Goal: Task Accomplishment & Management: Use online tool/utility

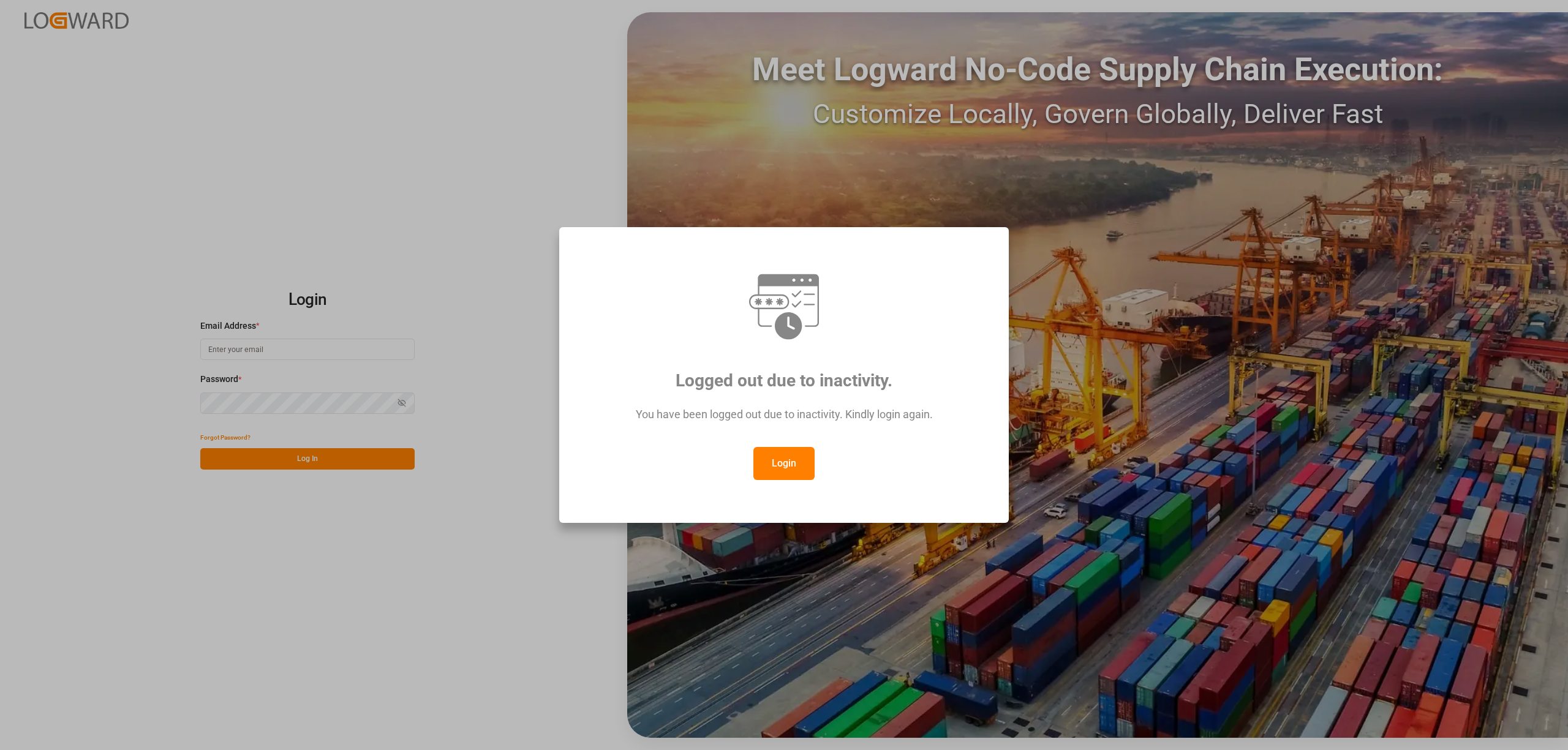
click at [776, 467] on button "Login" at bounding box center [784, 463] width 61 height 33
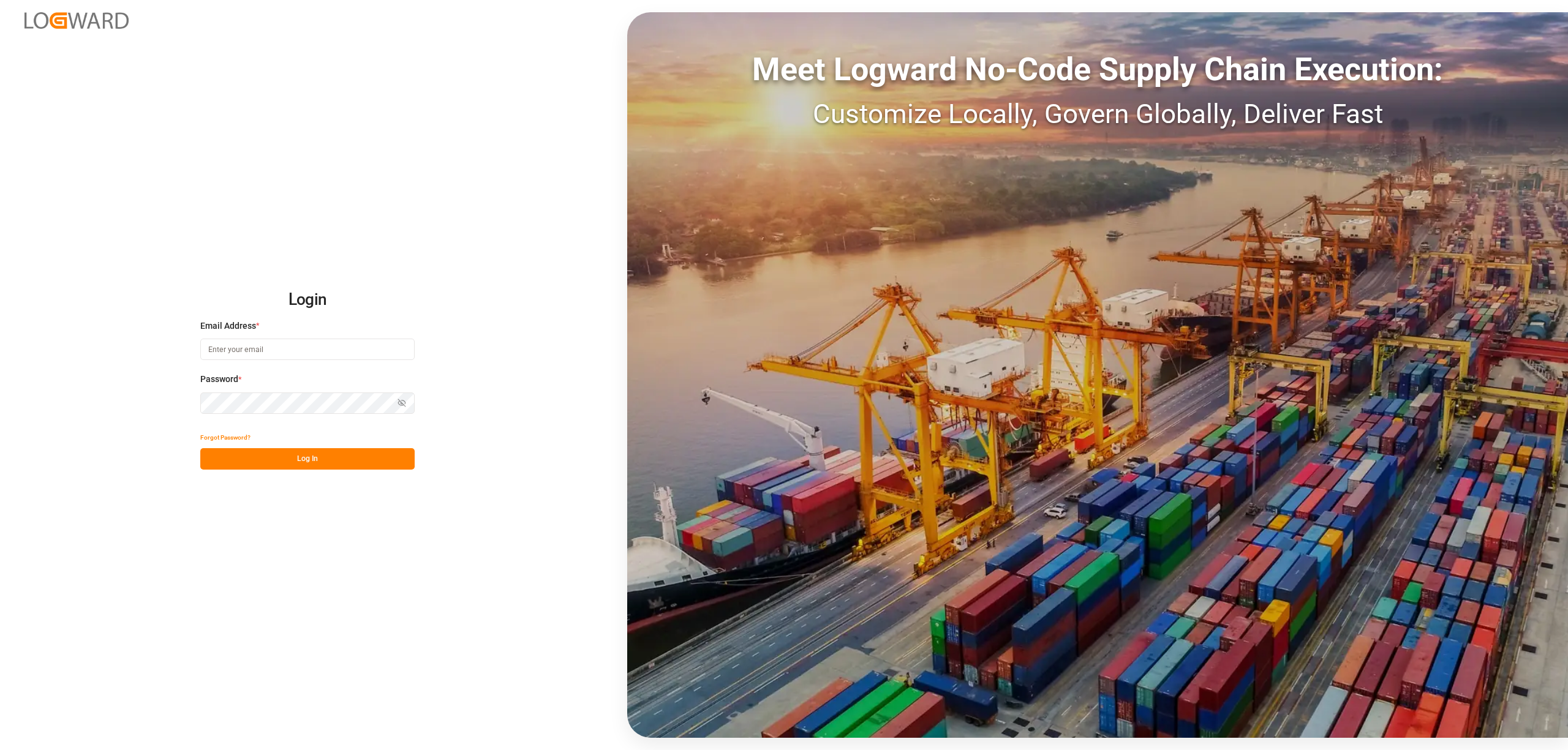
click at [229, 359] on input at bounding box center [307, 349] width 214 height 21
click at [313, 461] on button "Log In" at bounding box center [307, 459] width 214 height 21
click at [266, 348] on input "inge.niegsch" at bounding box center [307, 349] width 214 height 21
type input "[PERSON_NAME][EMAIL_ADDRESS][PERSON_NAME][DOMAIN_NAME]"
click at [355, 461] on button "Log In" at bounding box center [307, 459] width 214 height 21
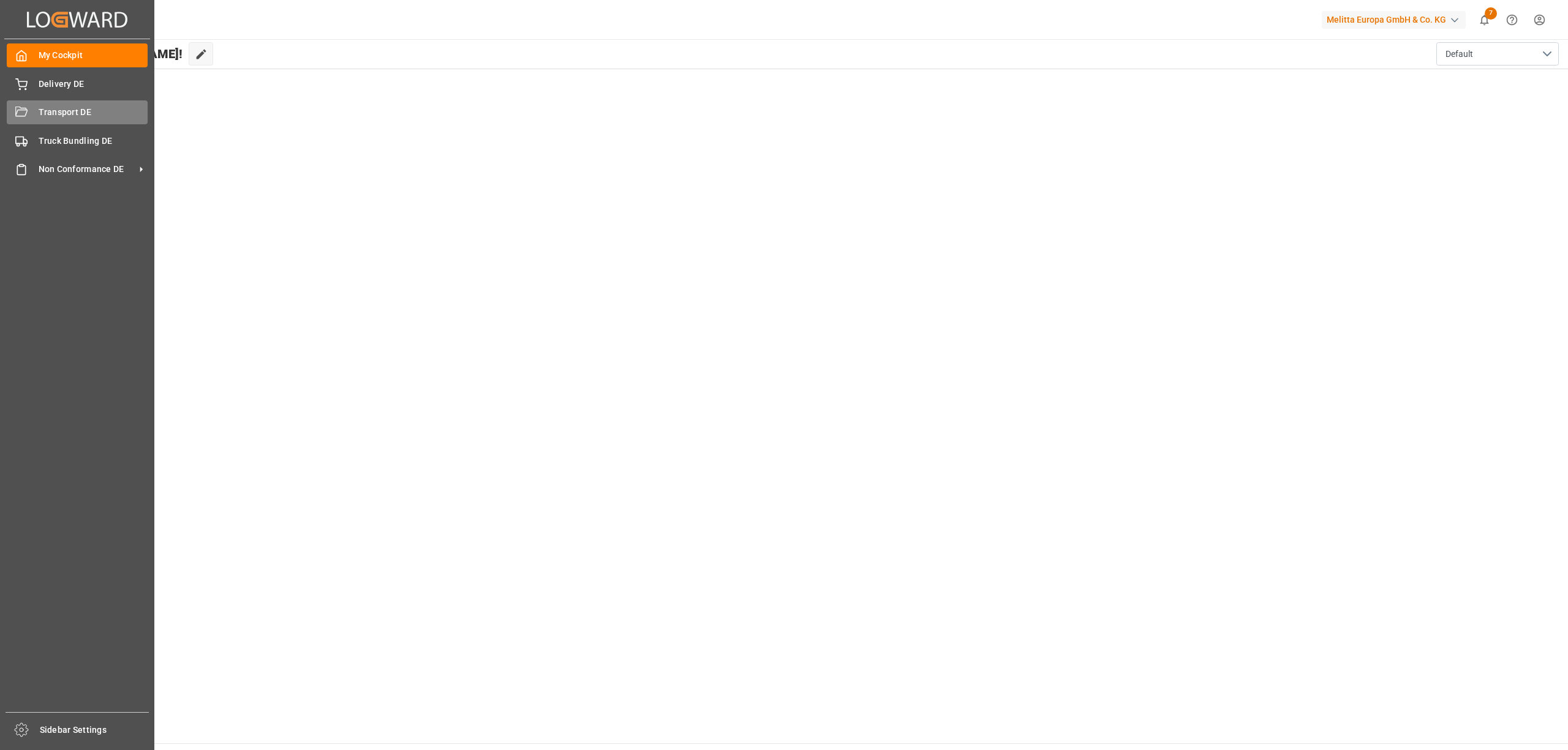
click at [28, 111] on div "Transport DE Transport DE" at bounding box center [77, 113] width 141 height 24
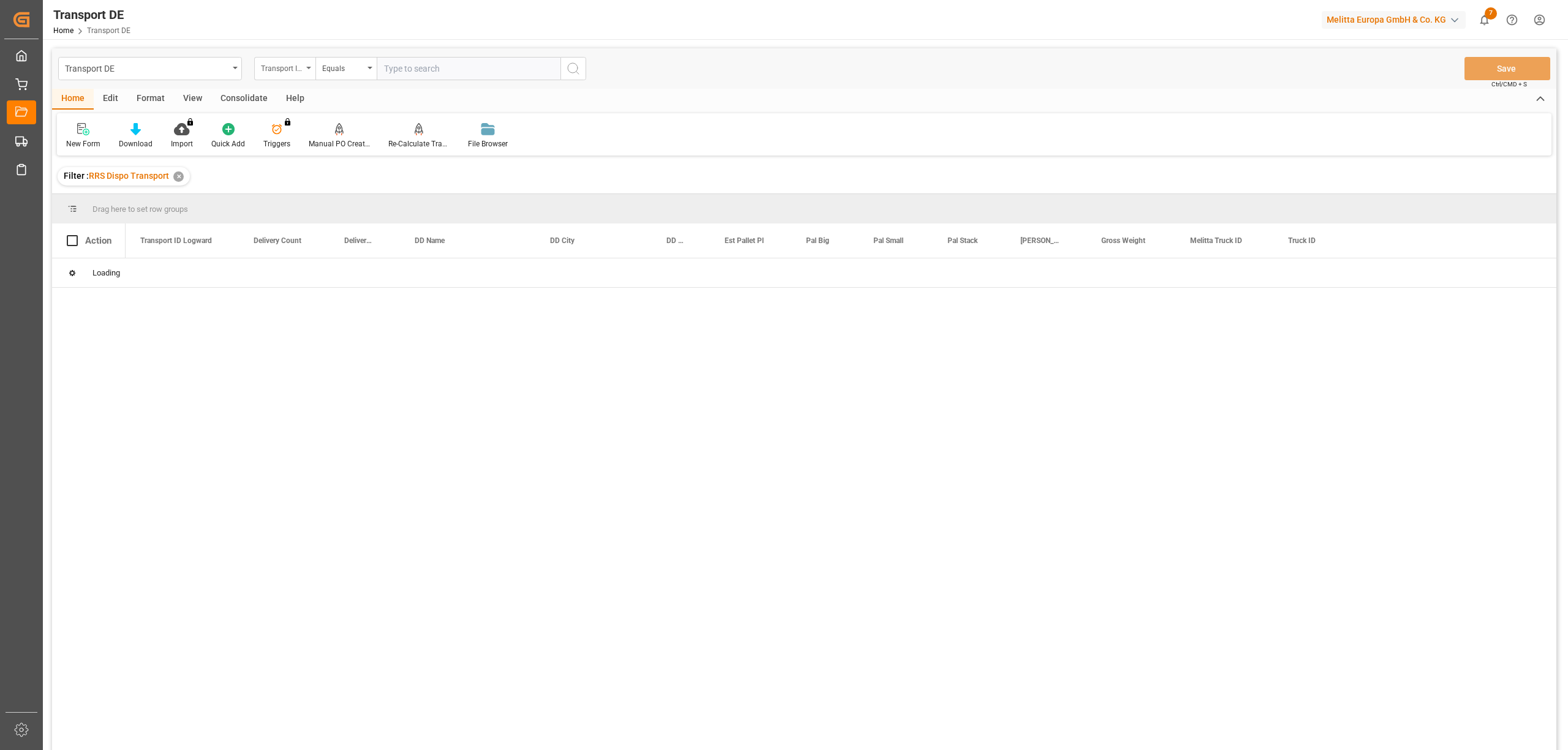
click at [282, 77] on div "Transport ID Logward" at bounding box center [285, 68] width 61 height 23
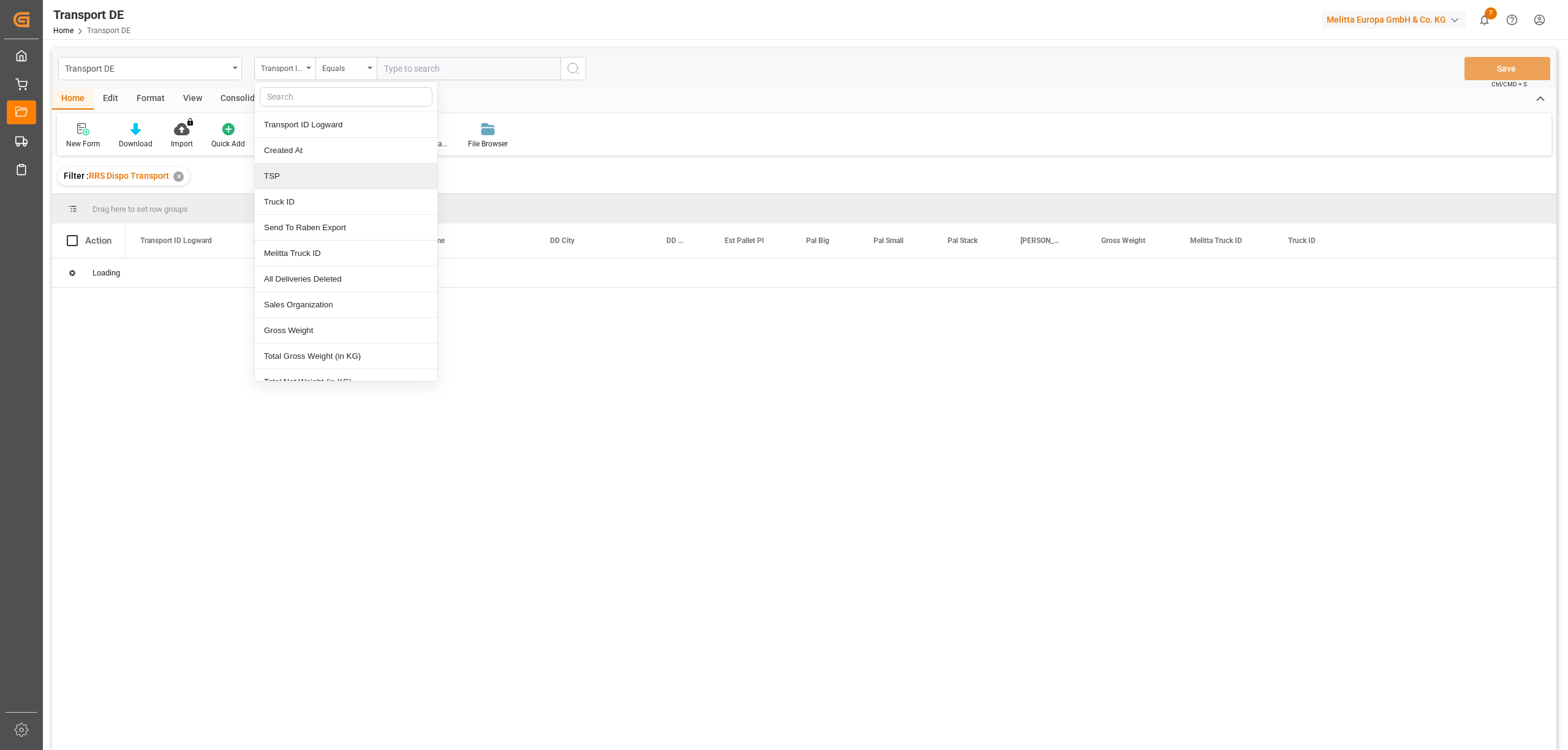
click at [274, 181] on div "TSP" at bounding box center [346, 176] width 183 height 26
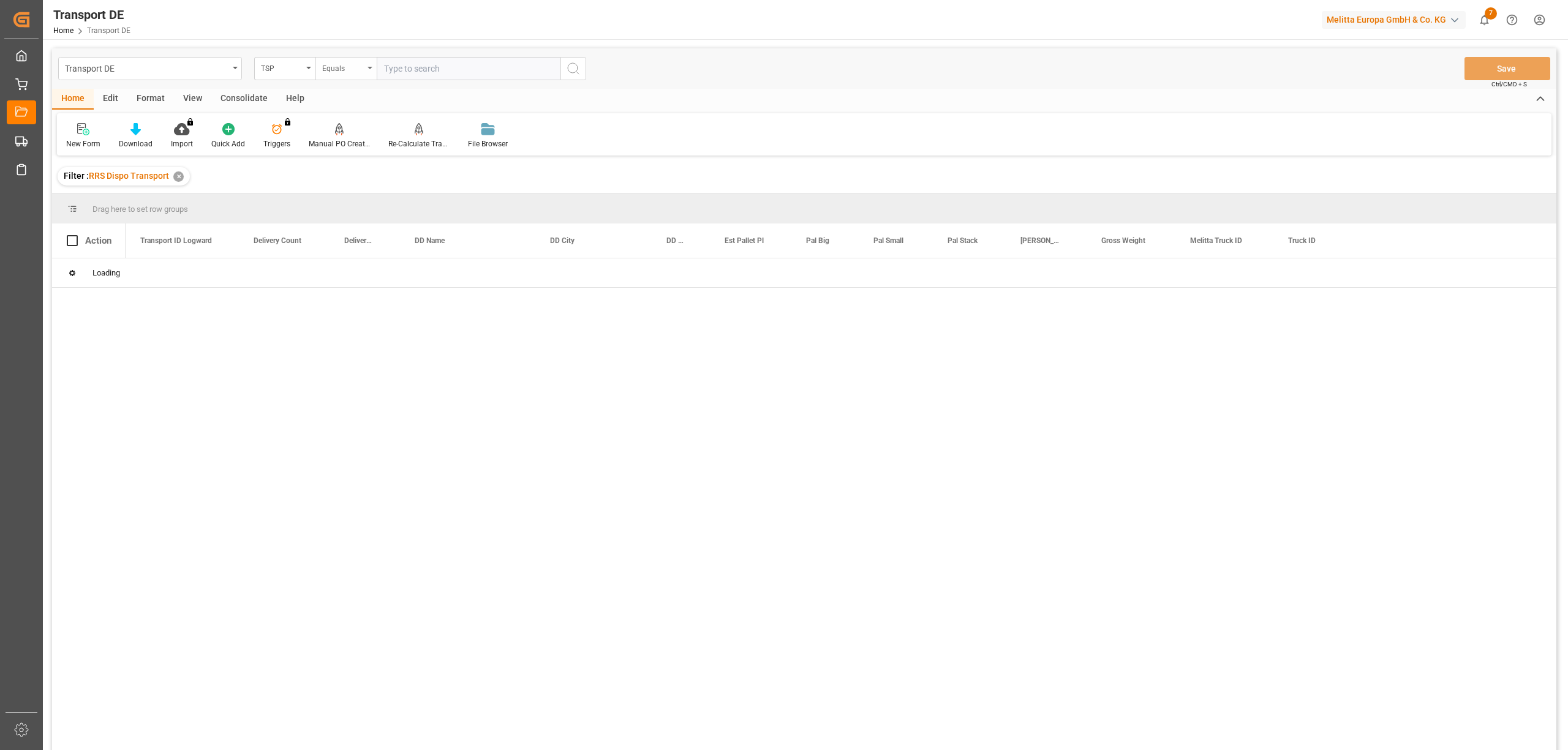
click at [358, 71] on div "Equals" at bounding box center [343, 67] width 41 height 14
drag, startPoint x: 353, startPoint y: 206, endPoint x: 434, endPoint y: 117, distance: 120.3
click at [353, 207] on div "Starts with" at bounding box center [408, 202] width 183 height 26
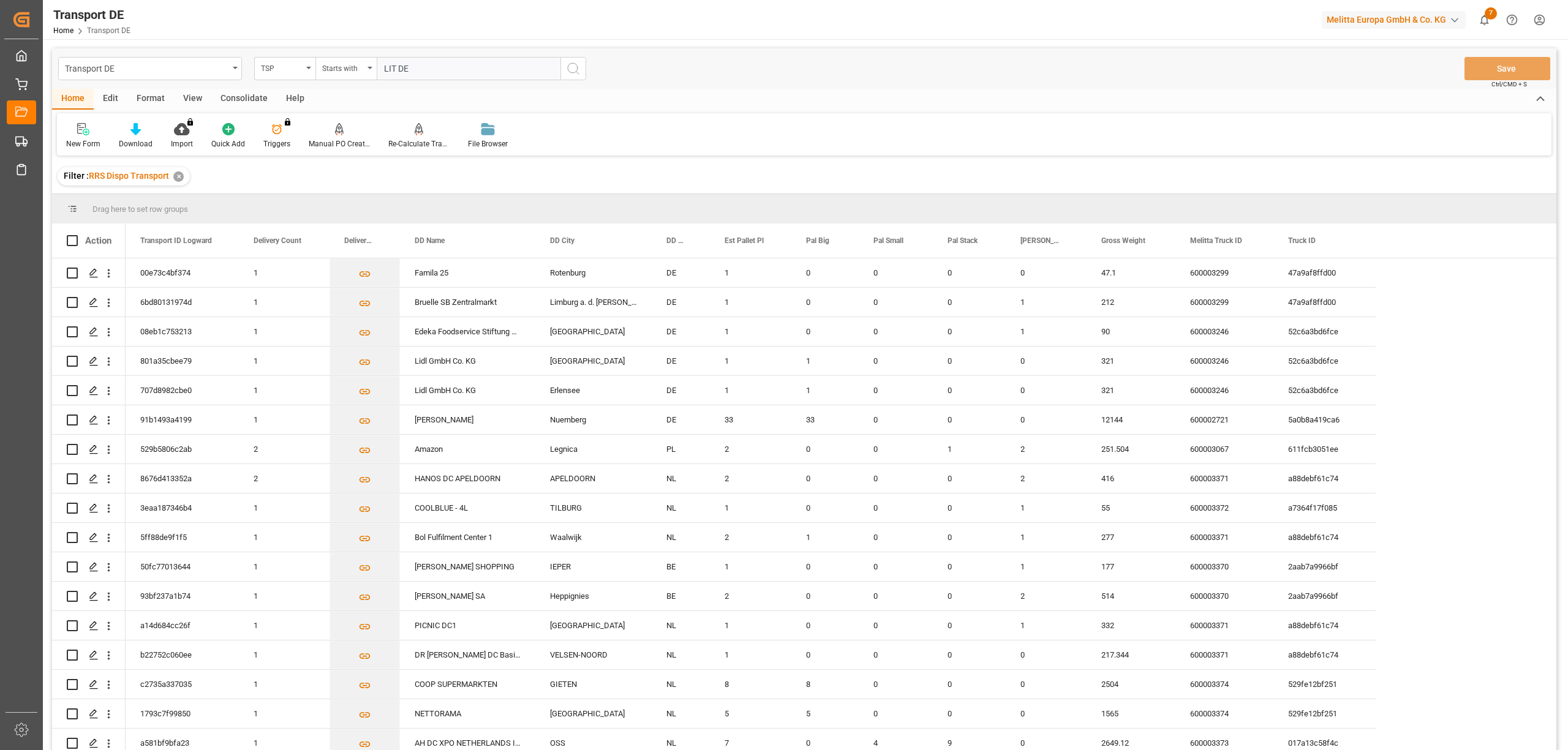
type input "LIT DE"
click at [574, 66] on icon "search button" at bounding box center [573, 69] width 15 height 15
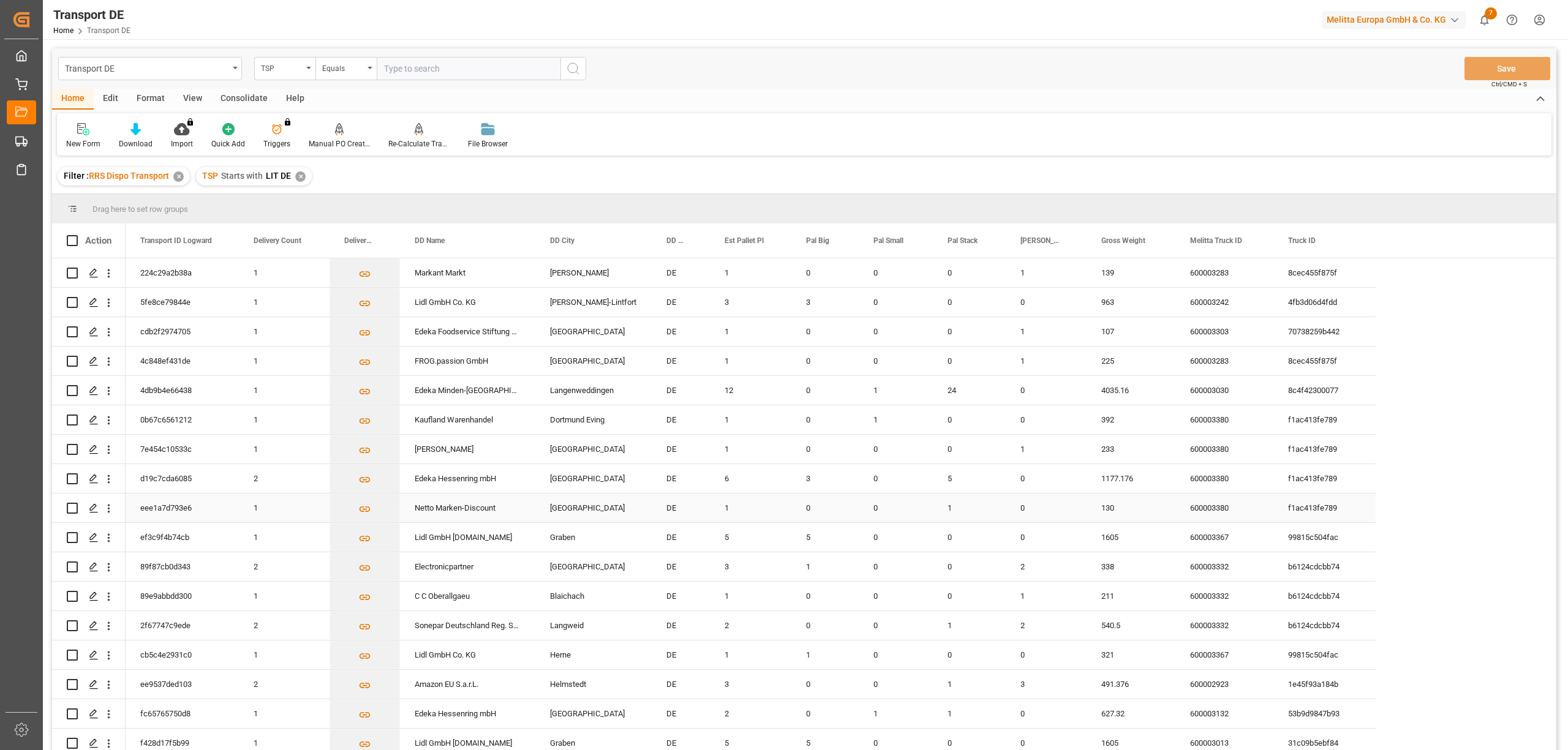
scroll to position [245, 0]
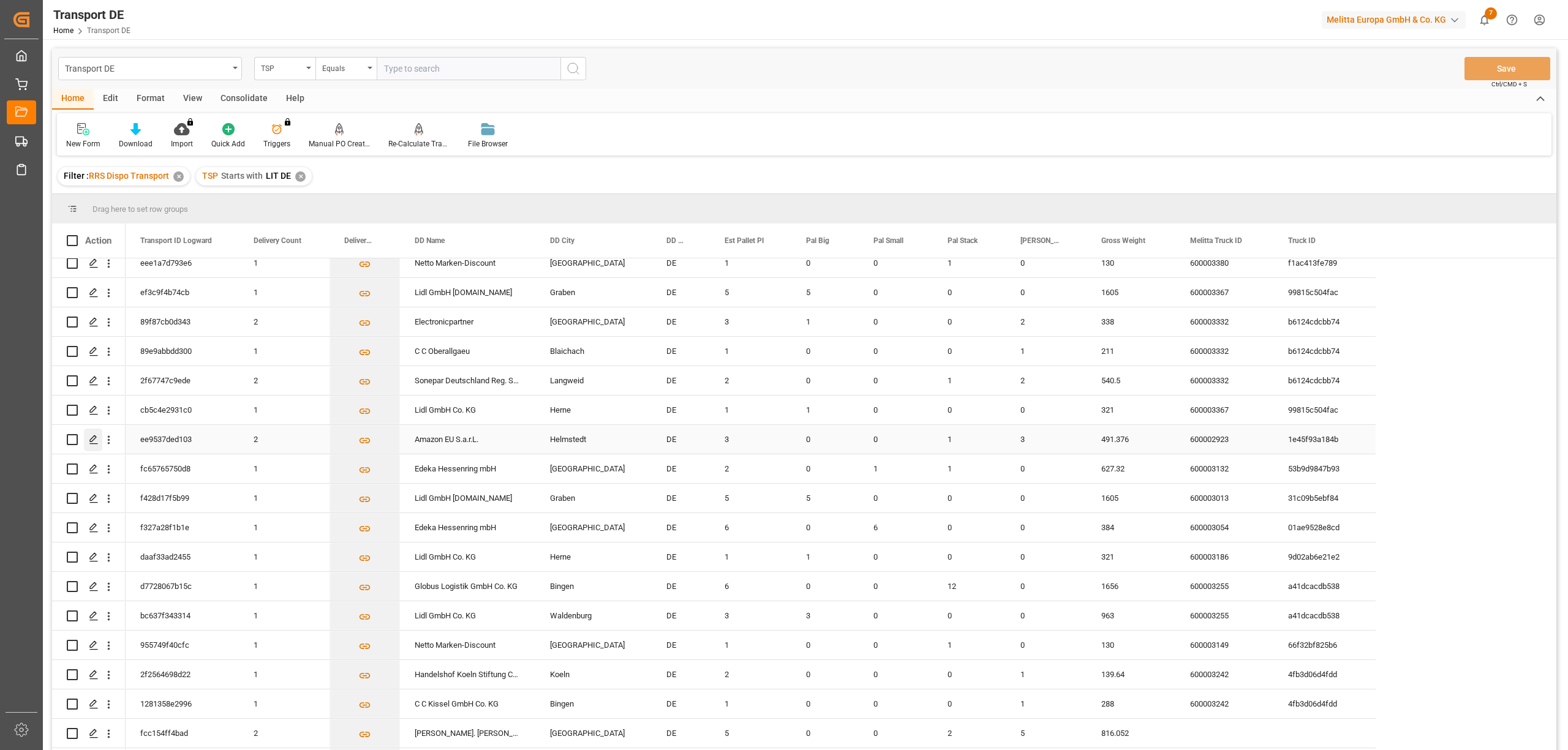
click at [92, 437] on polygon "Press SPACE to select this row." at bounding box center [93, 439] width 6 height 6
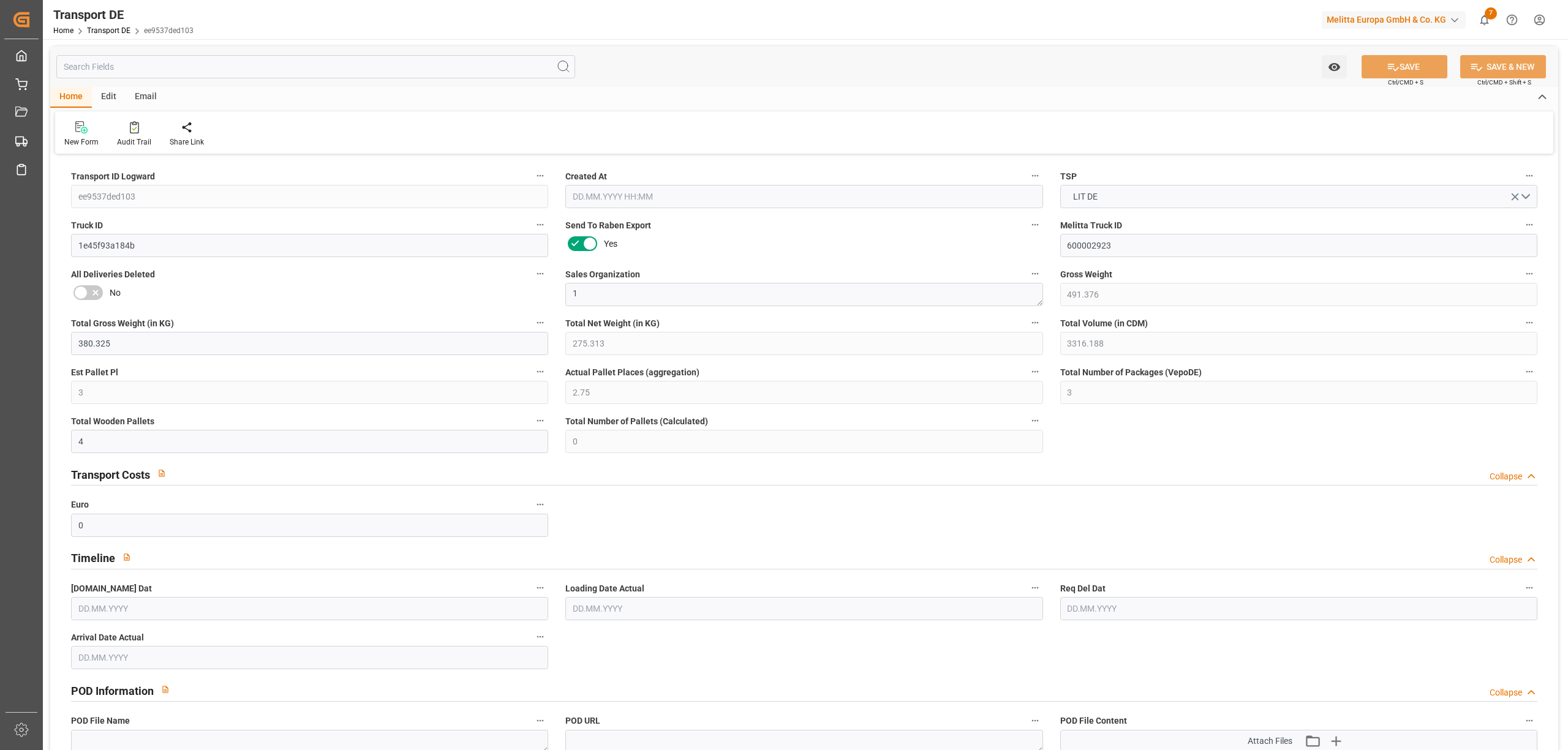
type input "491.376"
type input "380.325"
type input "275.313"
type input "3316.188"
type input "3"
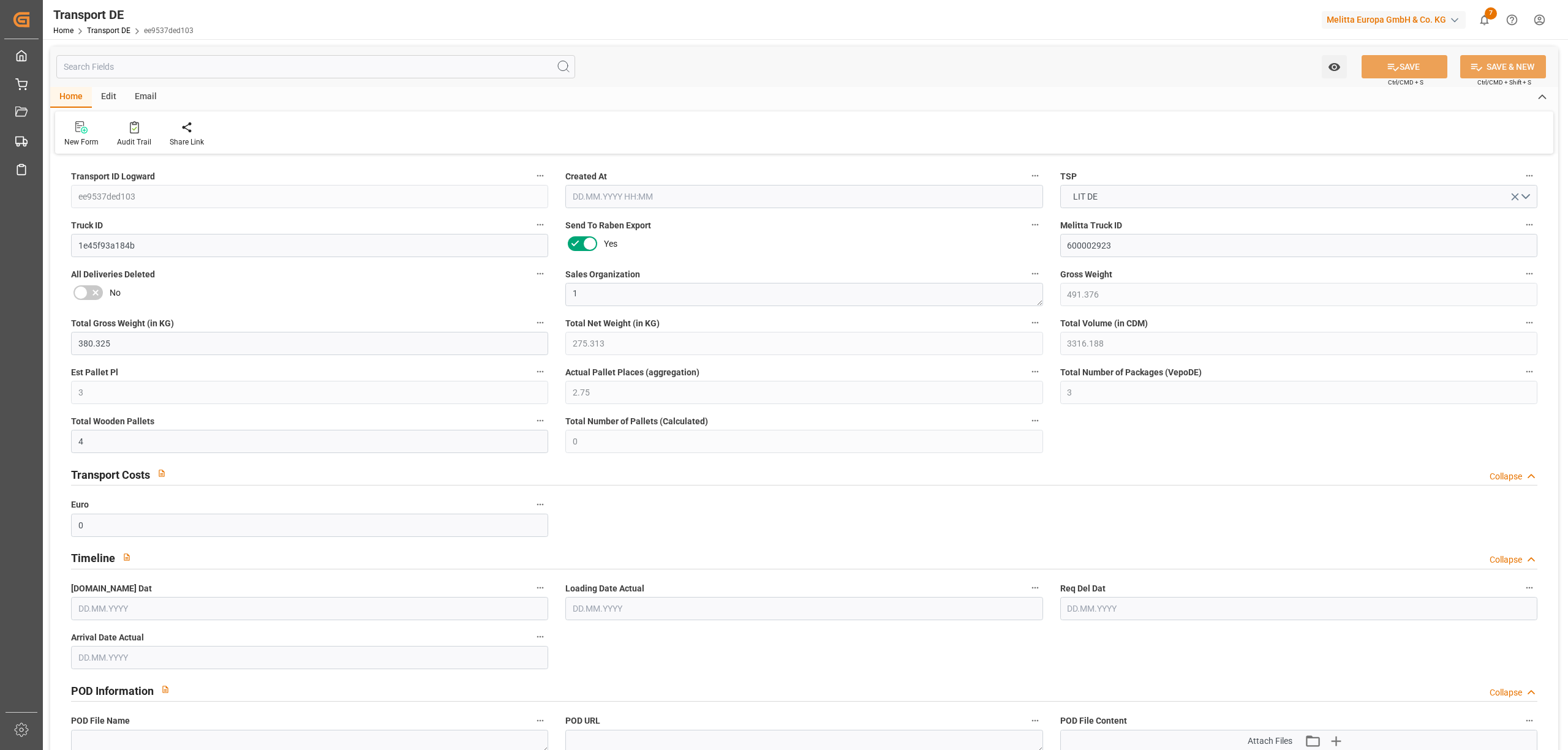
type input "2.75"
type input "3"
type input "4"
type input "0"
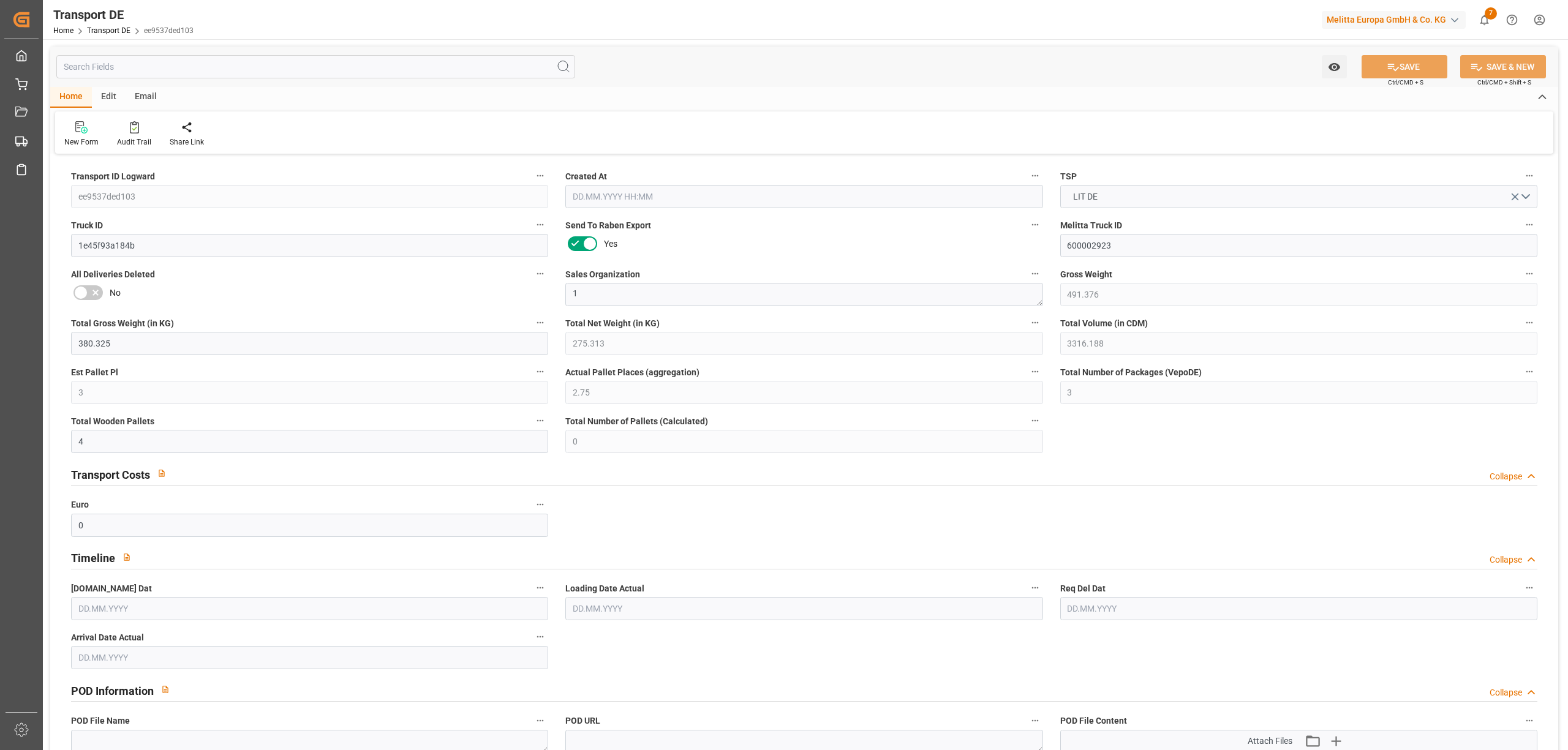
type input "38"
type input "0"
type input "3"
type input "0"
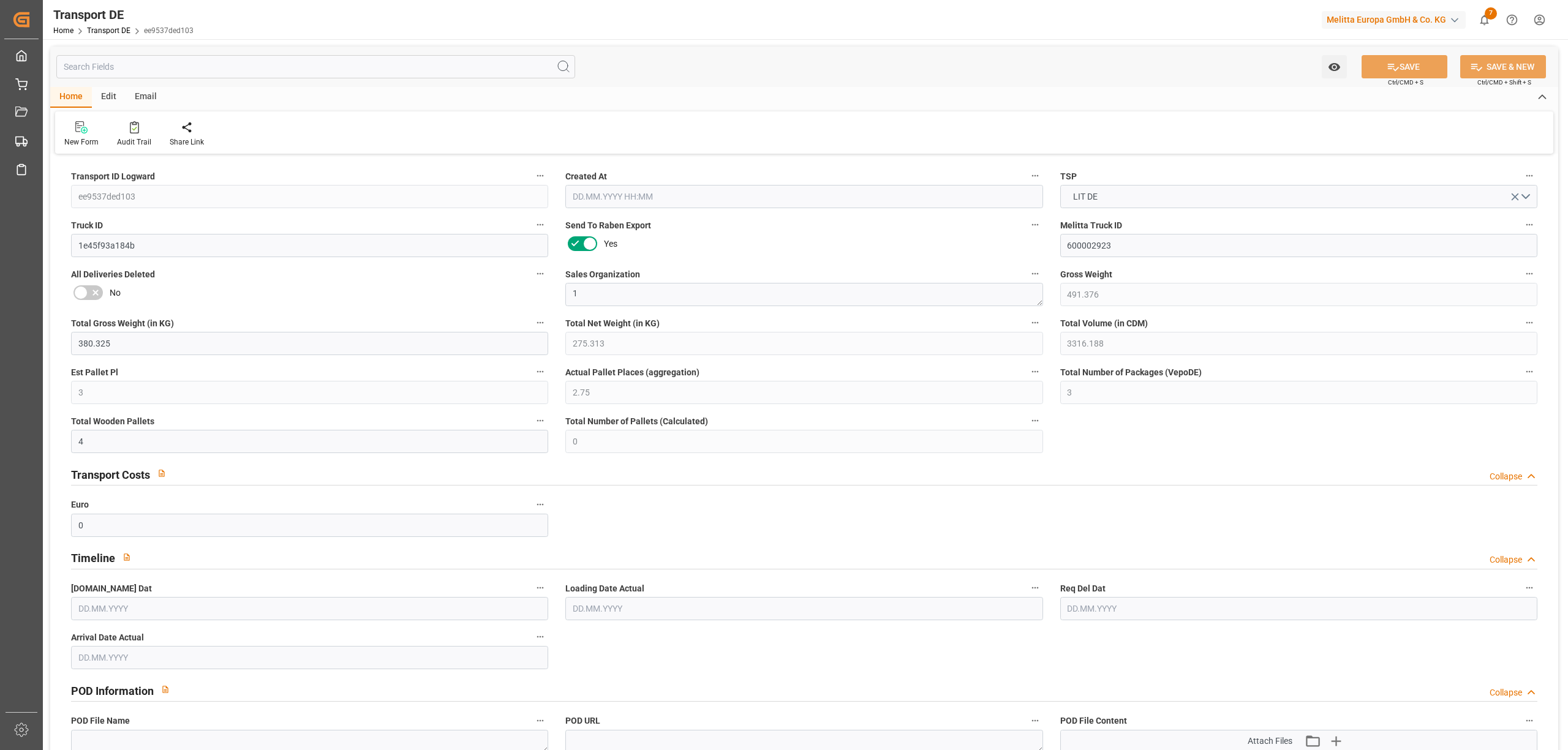
type input "0"
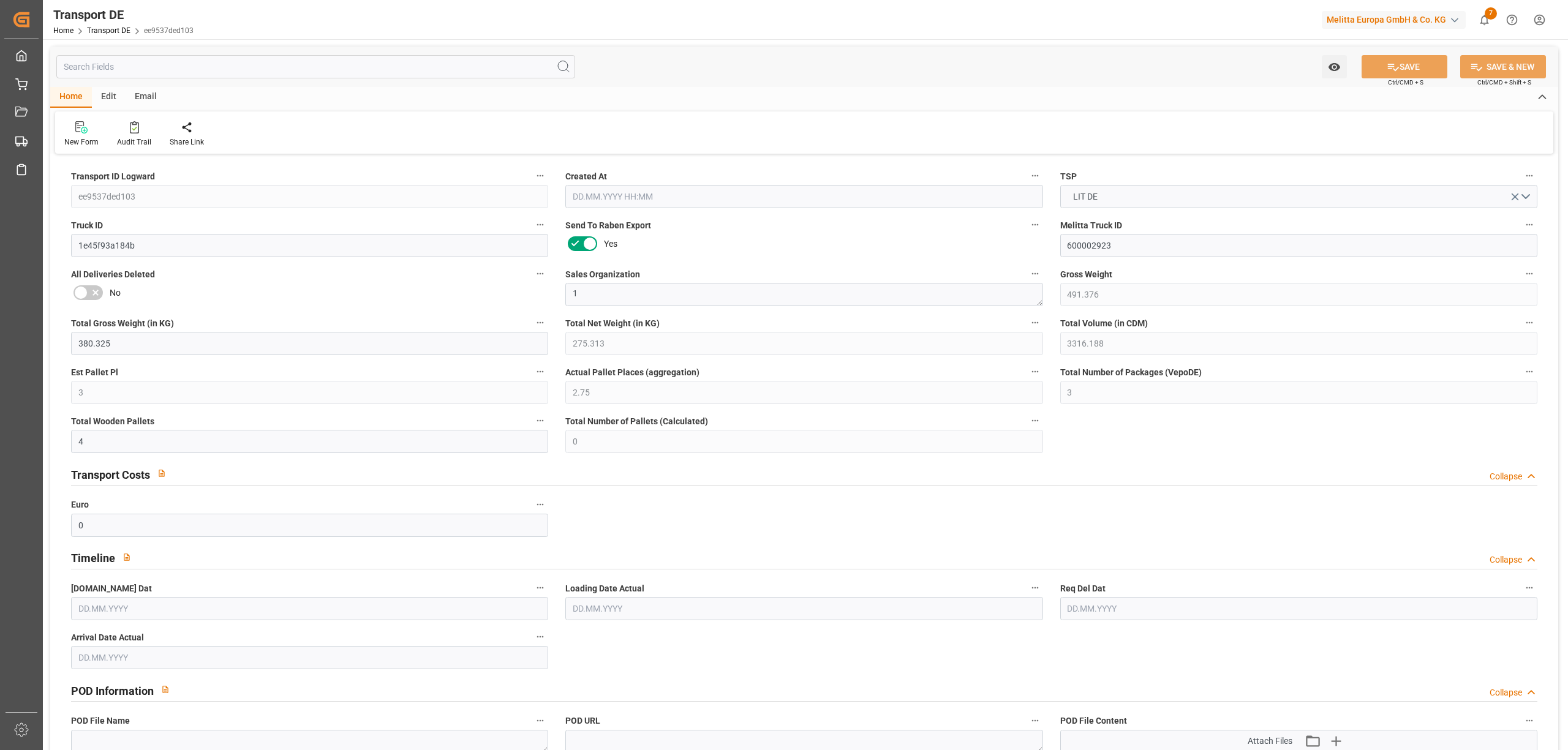
type input "0"
type input "1"
type input "0"
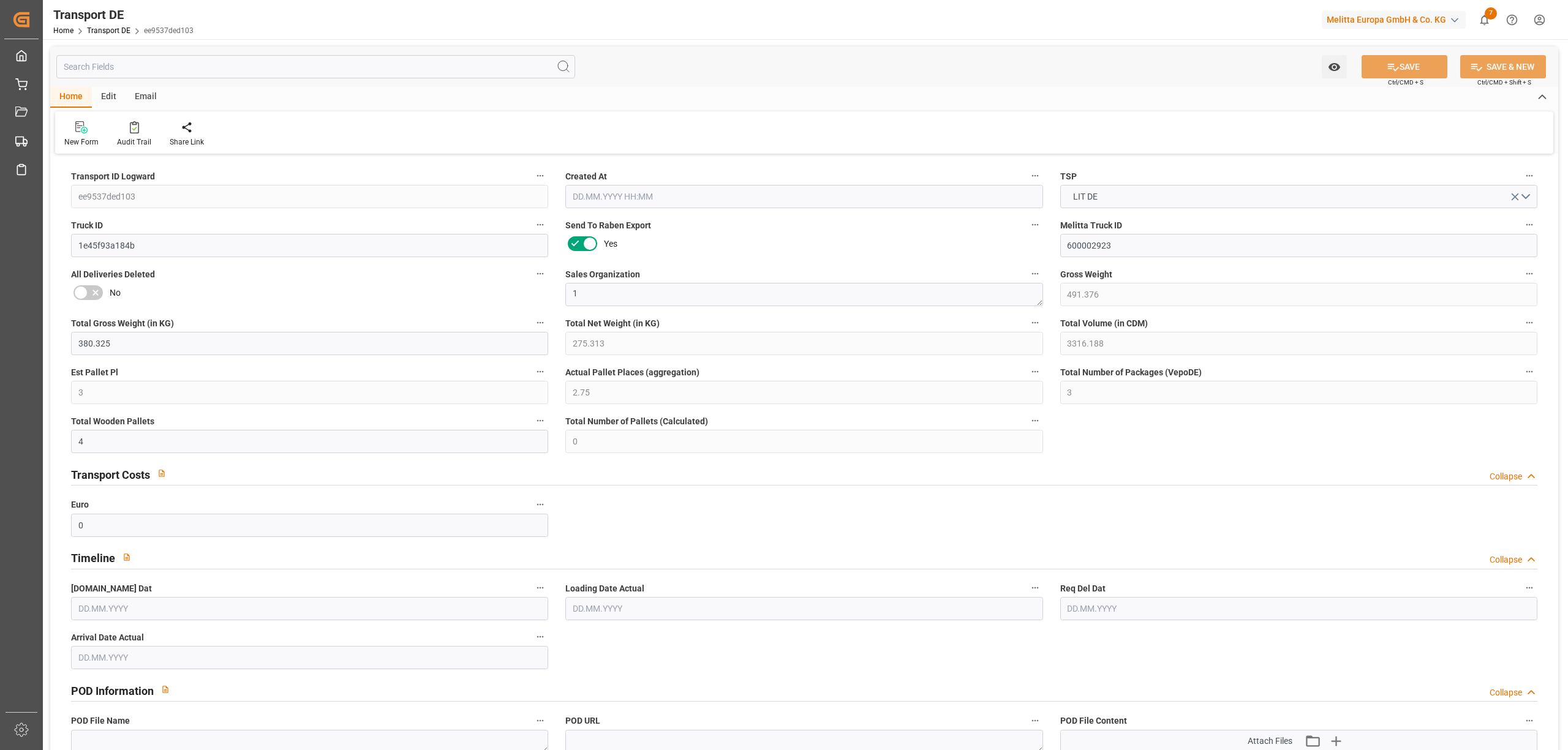
type input "0"
type input "2"
type input "3"
type input "0"
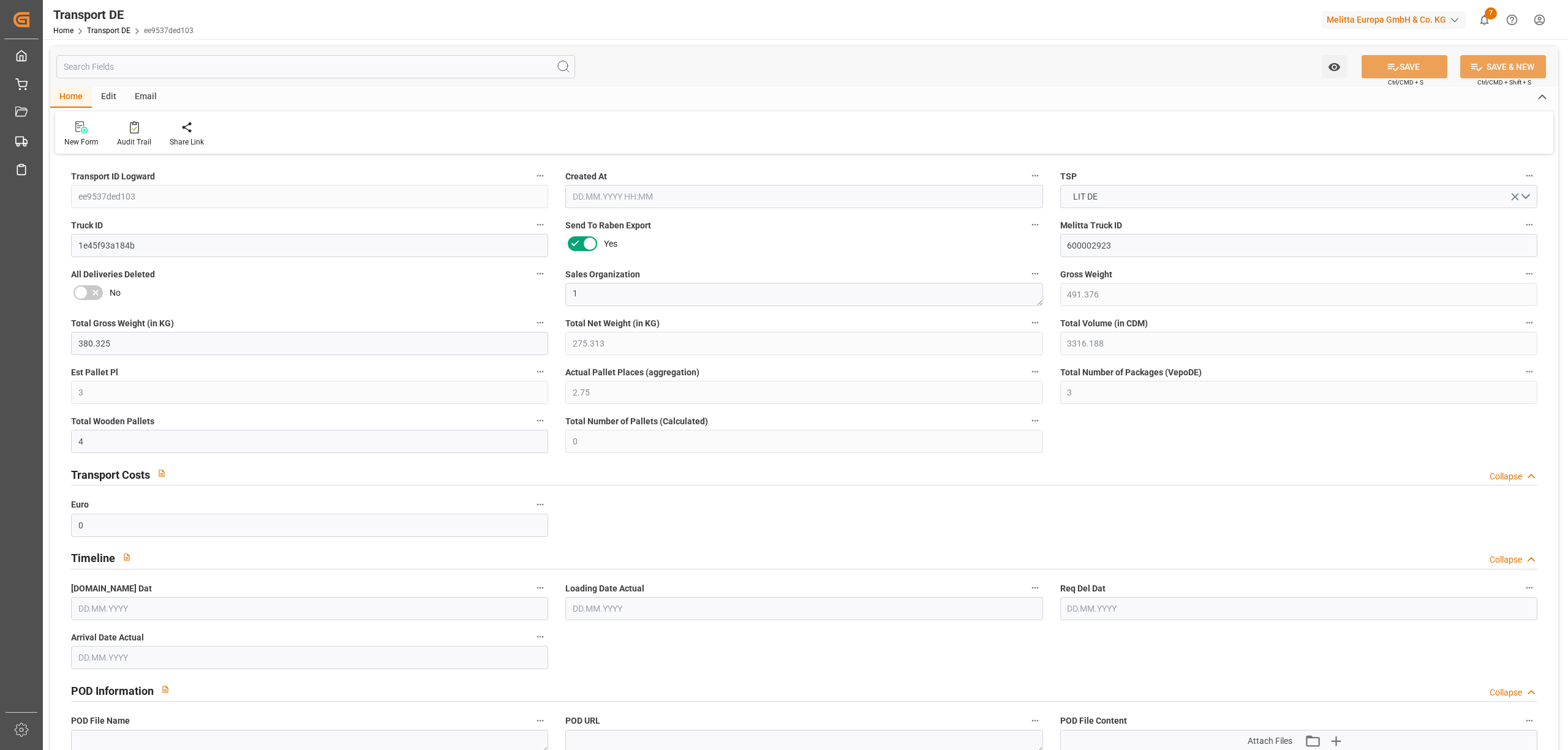
type input "216"
type input "238.559"
type input "121.07"
type input "[DATE] 11:43"
type input "[DATE]"
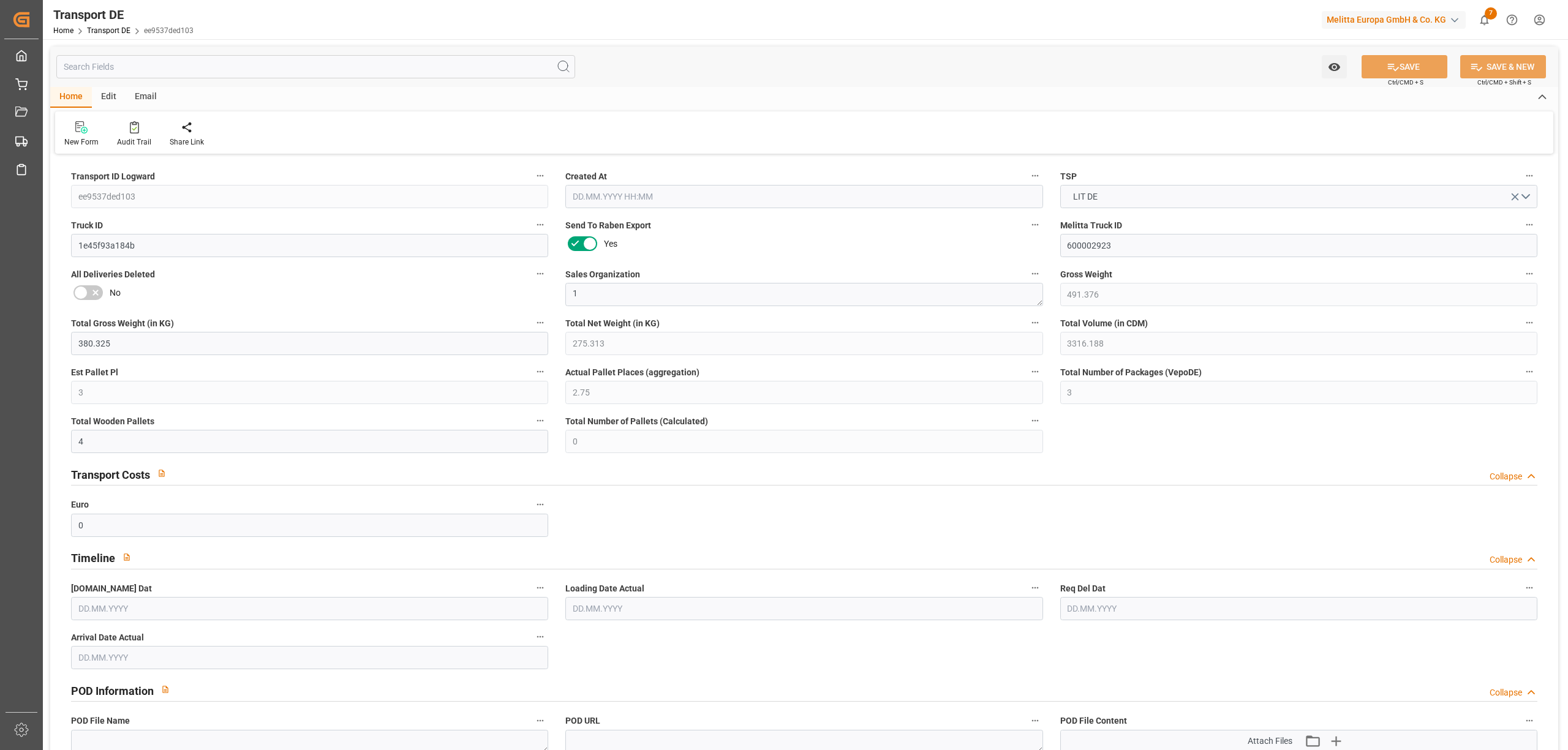
type input "[DATE]"
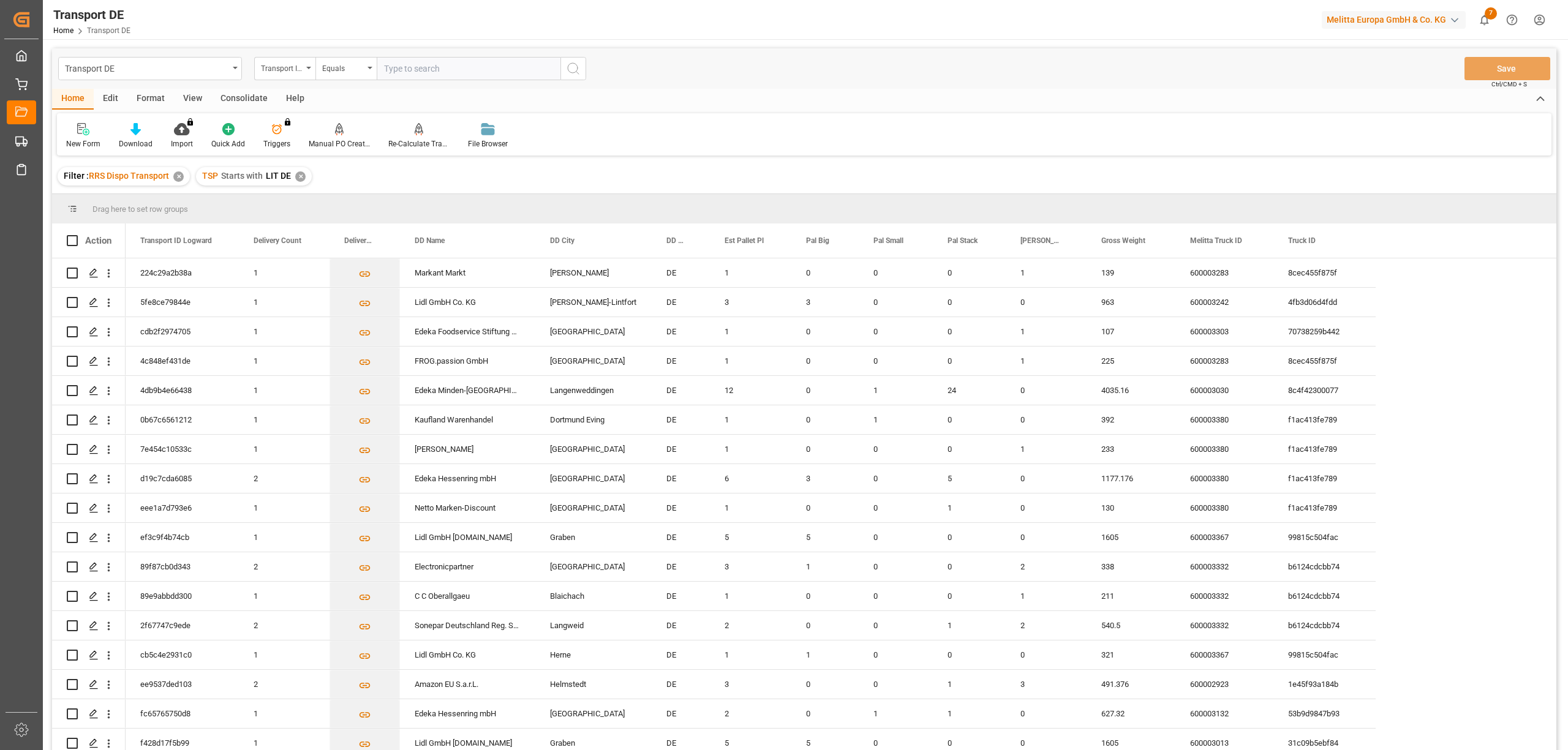
click at [241, 101] on div "Consolidate" at bounding box center [244, 99] width 65 height 21
click at [91, 131] on icon at bounding box center [97, 129] width 11 height 11
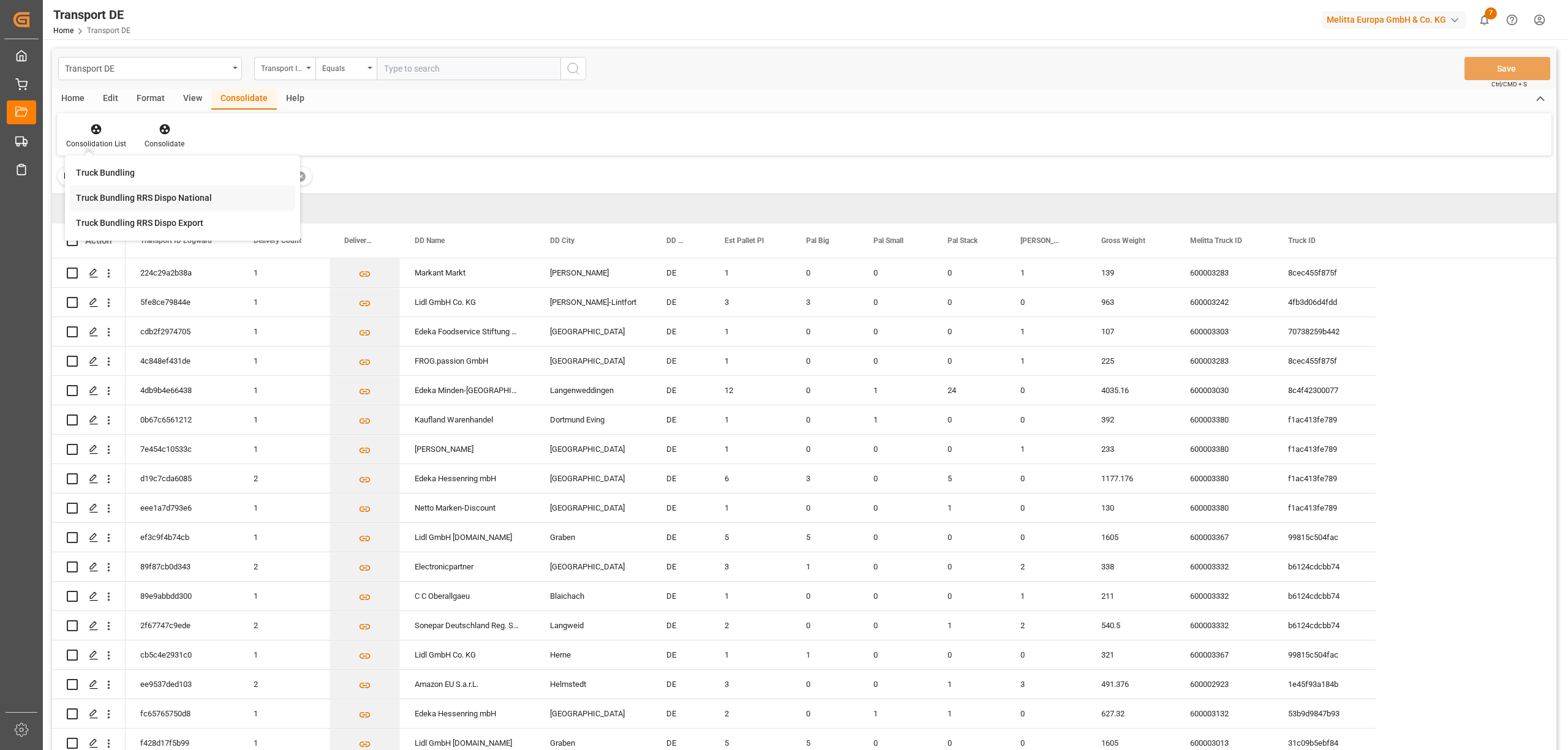
click at [120, 197] on div "Truck Bundling RRS Dispo National" at bounding box center [144, 197] width 136 height 13
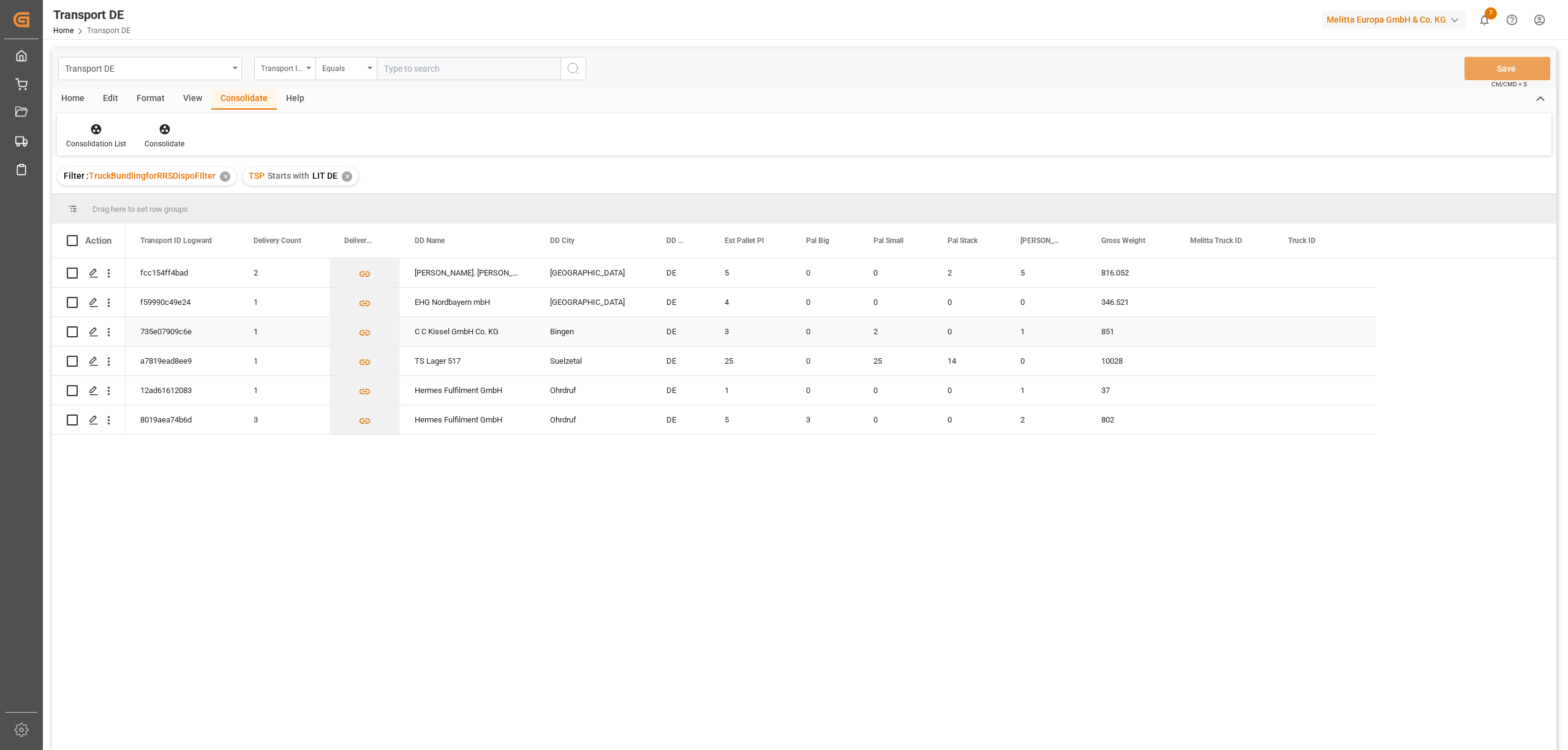
click at [73, 331] on input "Press Space to toggle row selection (unchecked)" at bounding box center [72, 331] width 11 height 11
checkbox input "true"
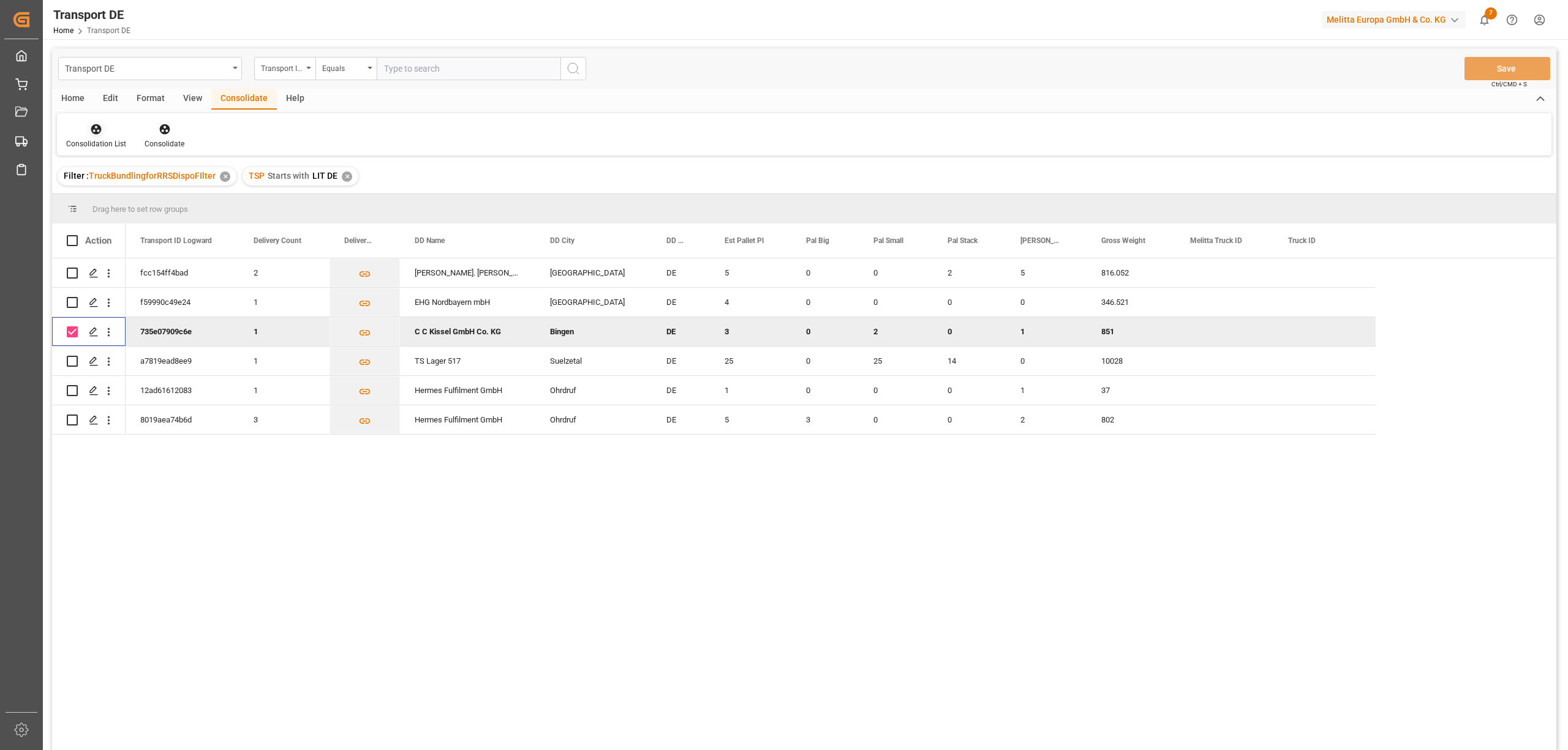
click at [93, 137] on div "Consolidation List" at bounding box center [96, 136] width 79 height 27
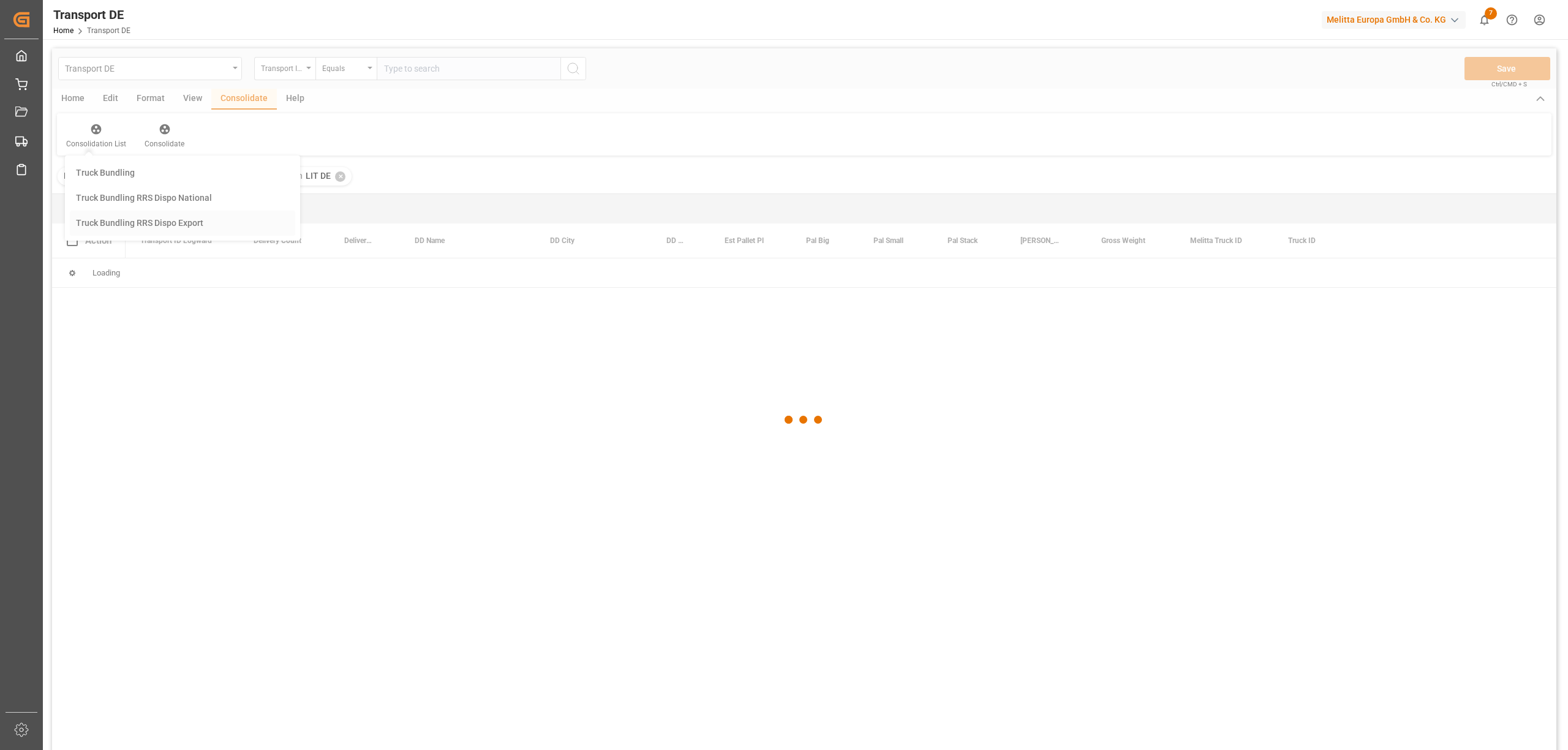
click at [177, 226] on div "Transport DE Transport ID Logward Equals Save Ctrl/CMD + S Home Edit Format Vie…" at bounding box center [804, 415] width 1504 height 734
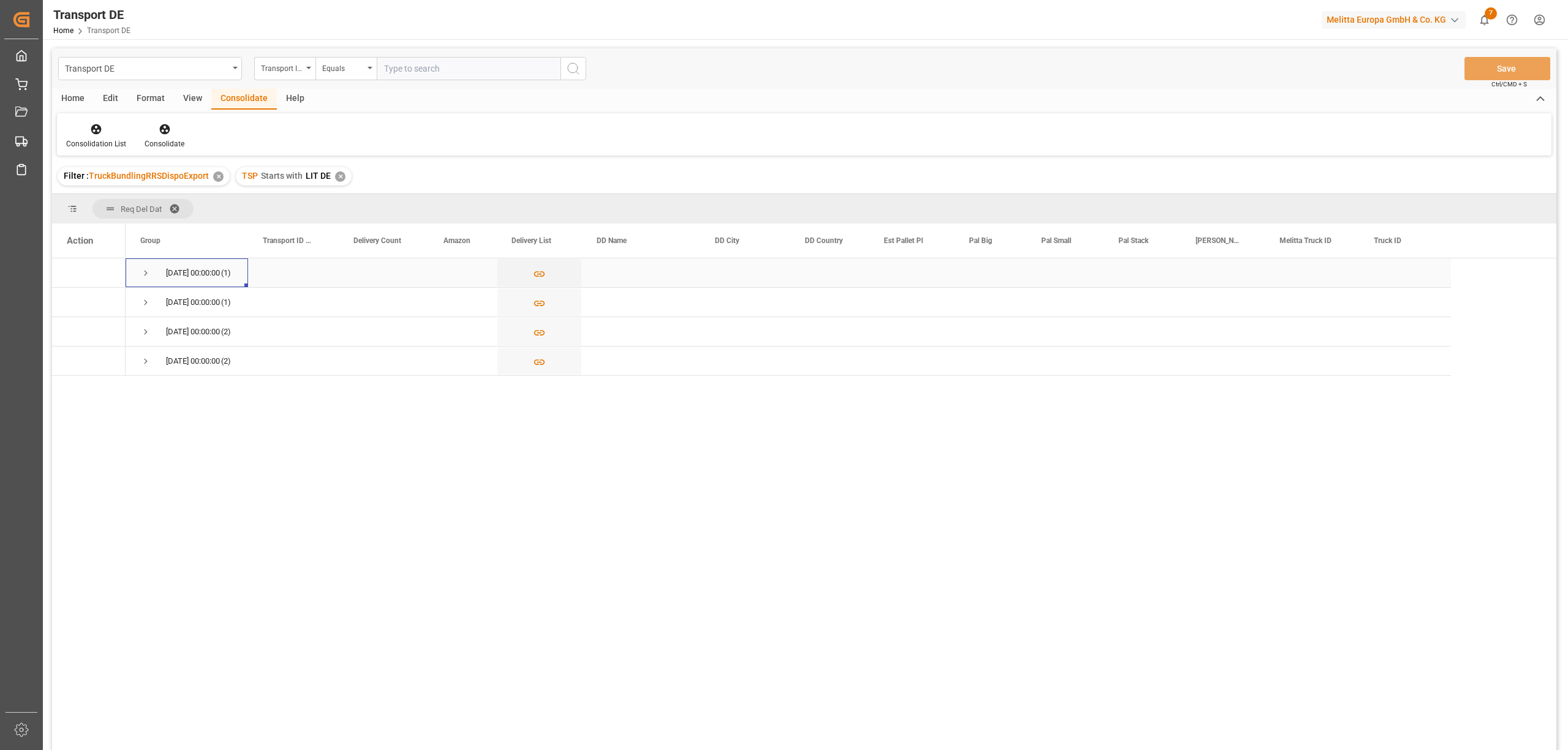
click at [143, 271] on span "Press SPACE to select this row." at bounding box center [145, 273] width 11 height 11
click at [143, 329] on span "Press SPACE to select this row." at bounding box center [145, 331] width 11 height 11
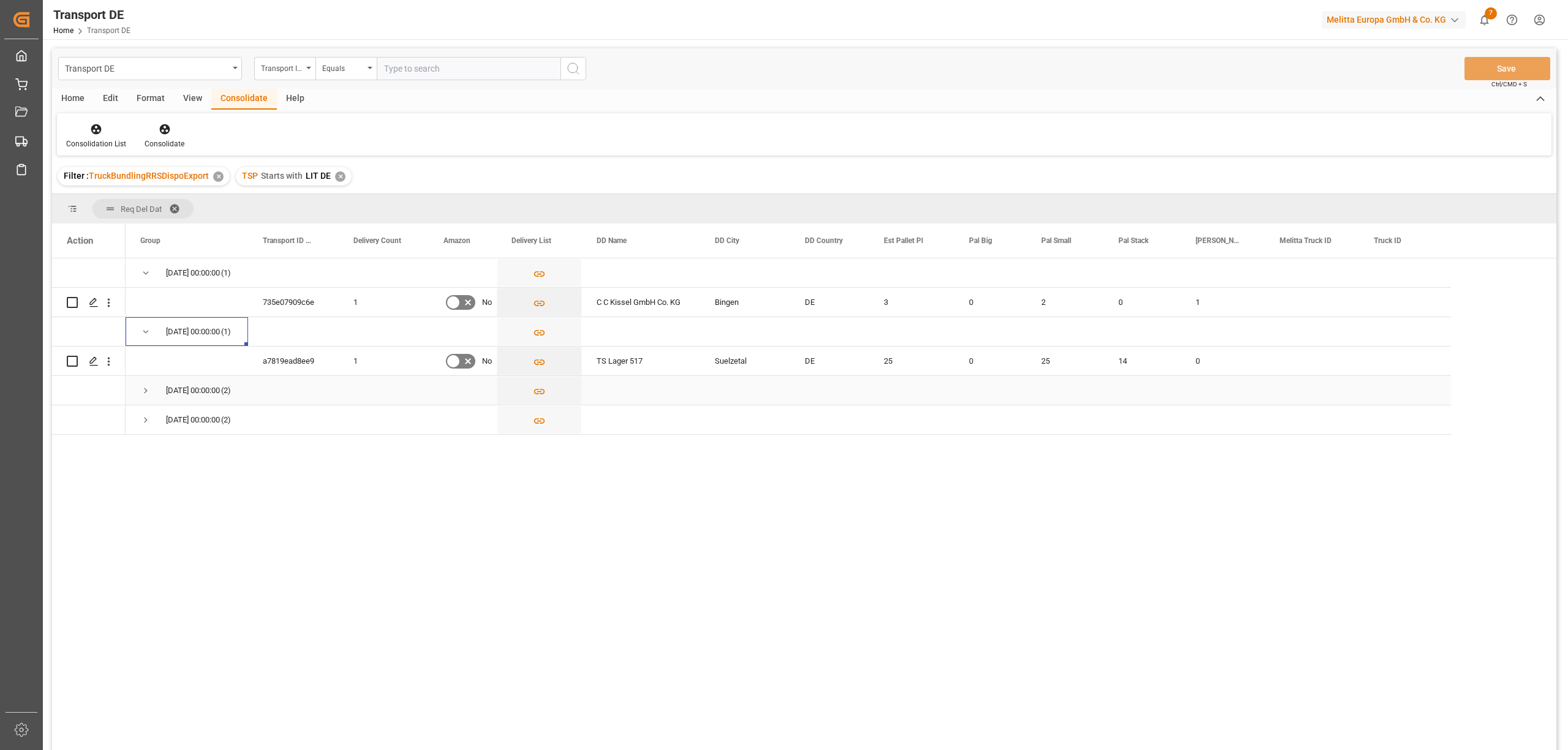
click at [145, 387] on span "Press SPACE to select this row." at bounding box center [145, 391] width 11 height 11
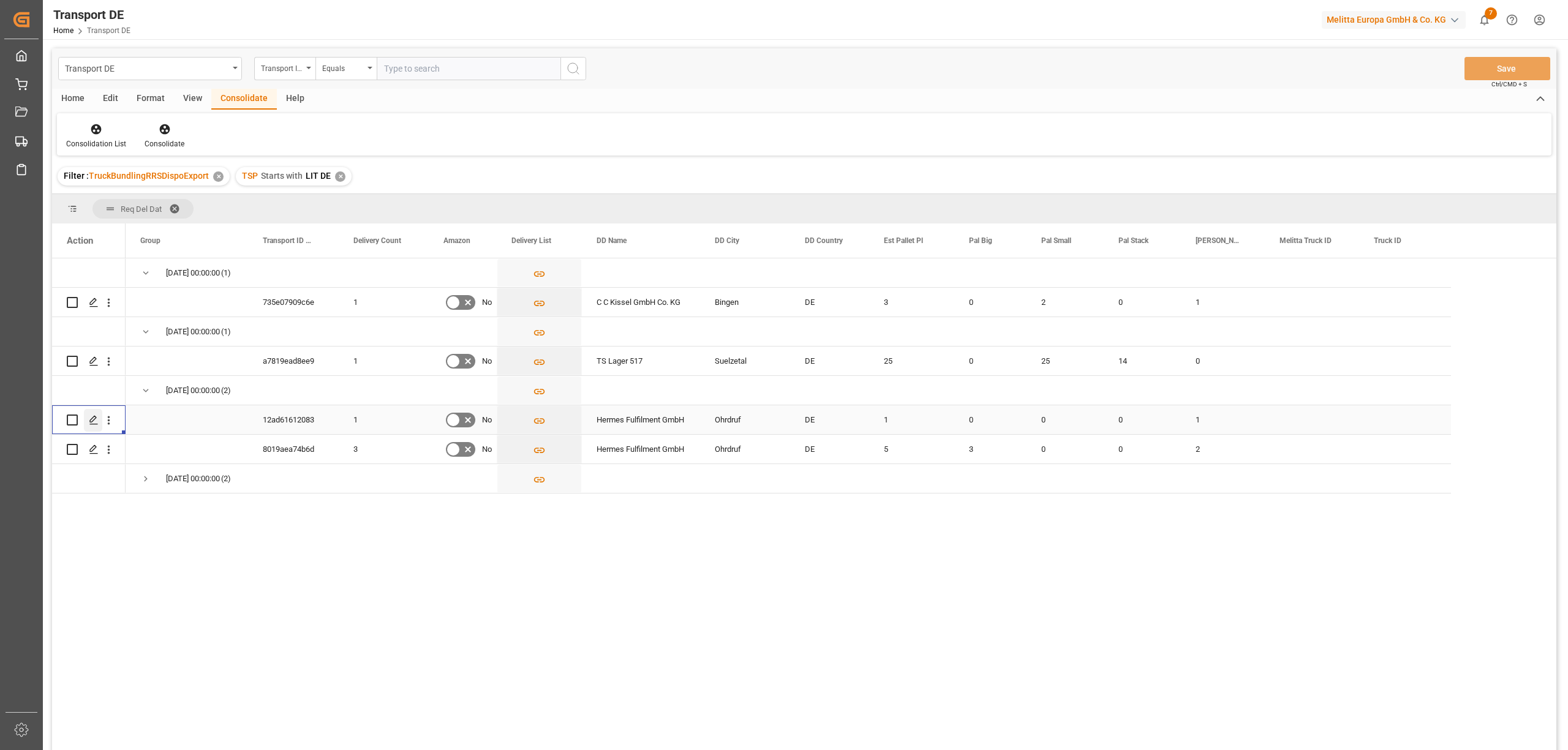
click at [93, 423] on icon "Press SPACE to select this row." at bounding box center [93, 420] width 10 height 10
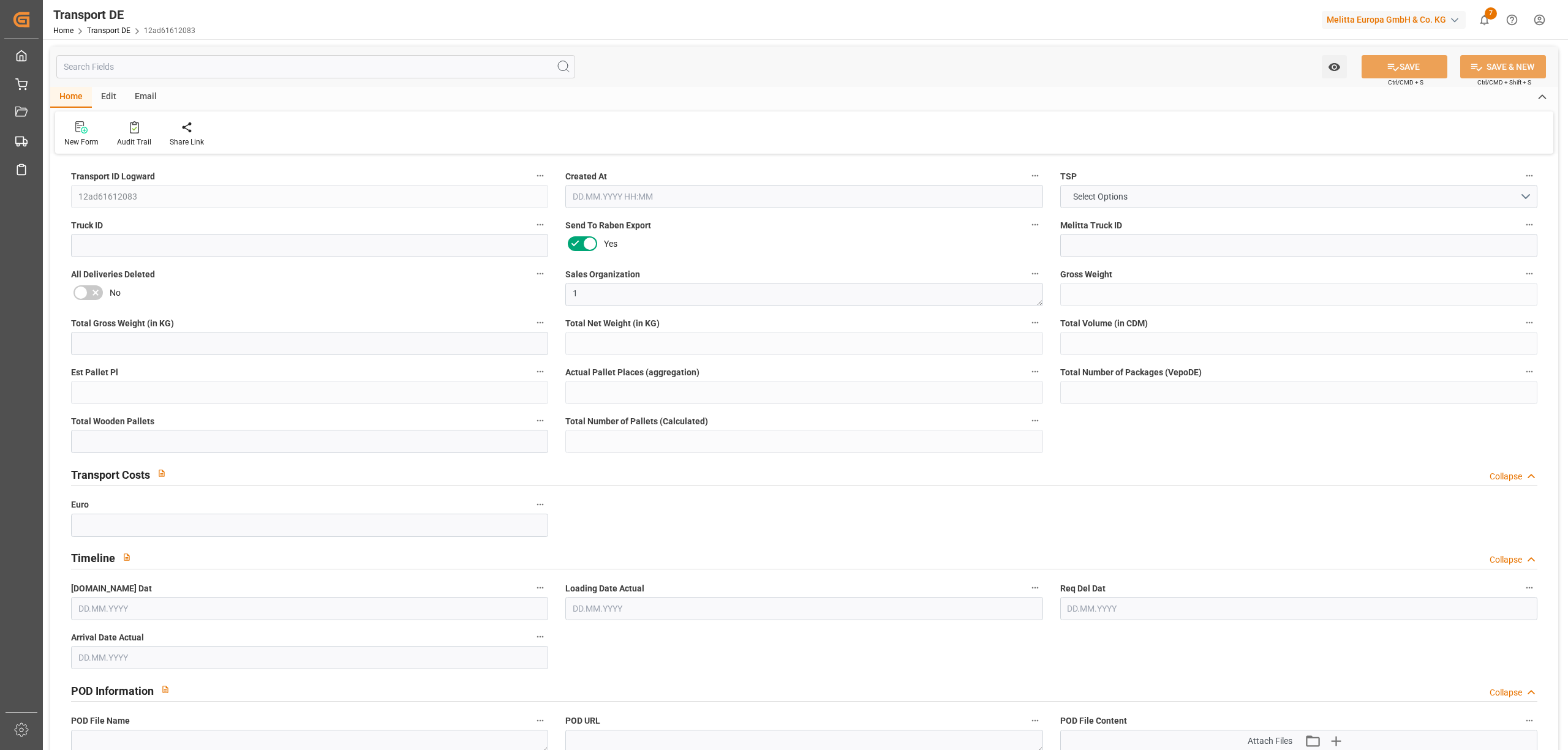
type input "37"
type input "12.756"
type input "10.014"
type input "254.64"
type input "1"
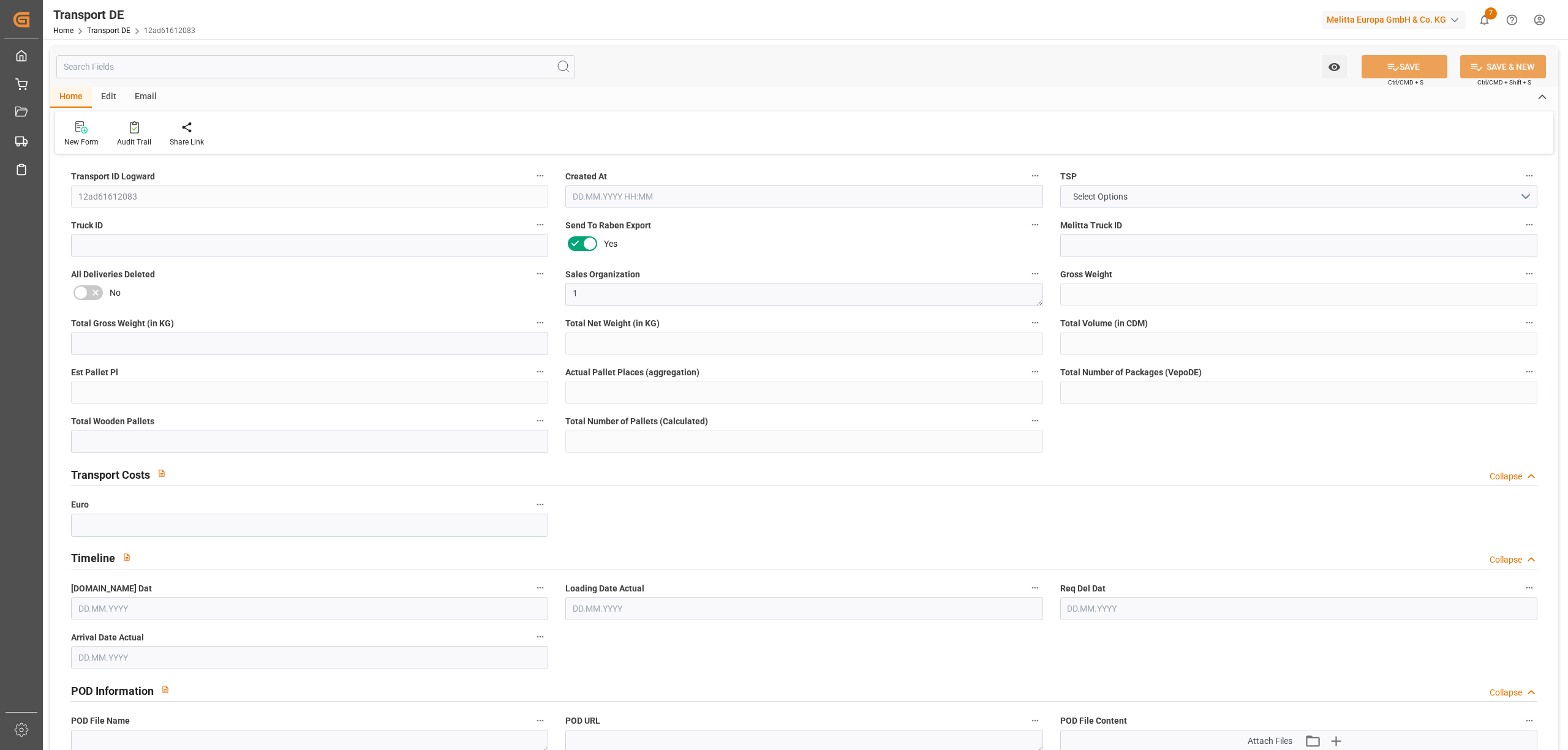
type input "0"
type input "1"
type input "0"
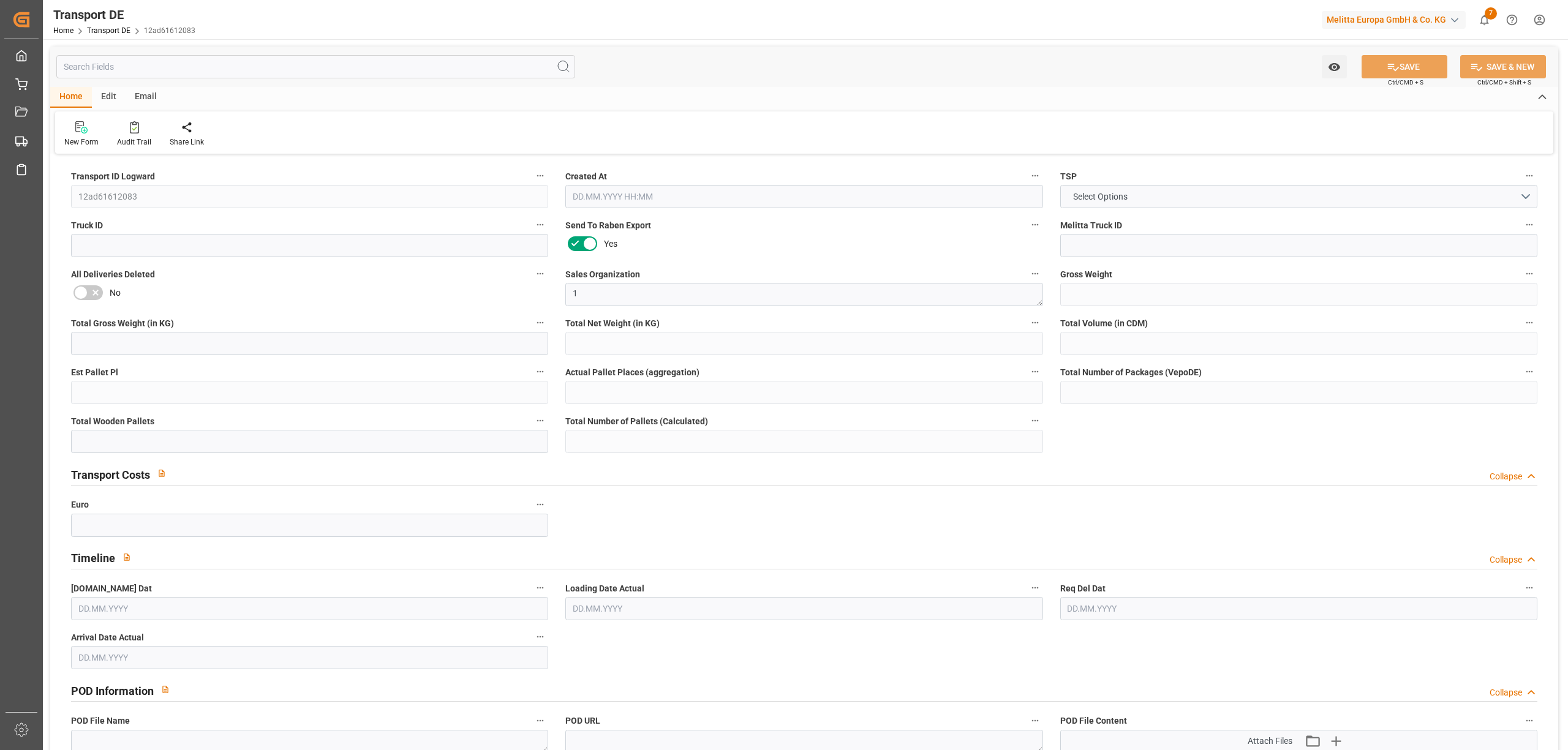
type input "99"
type input "0"
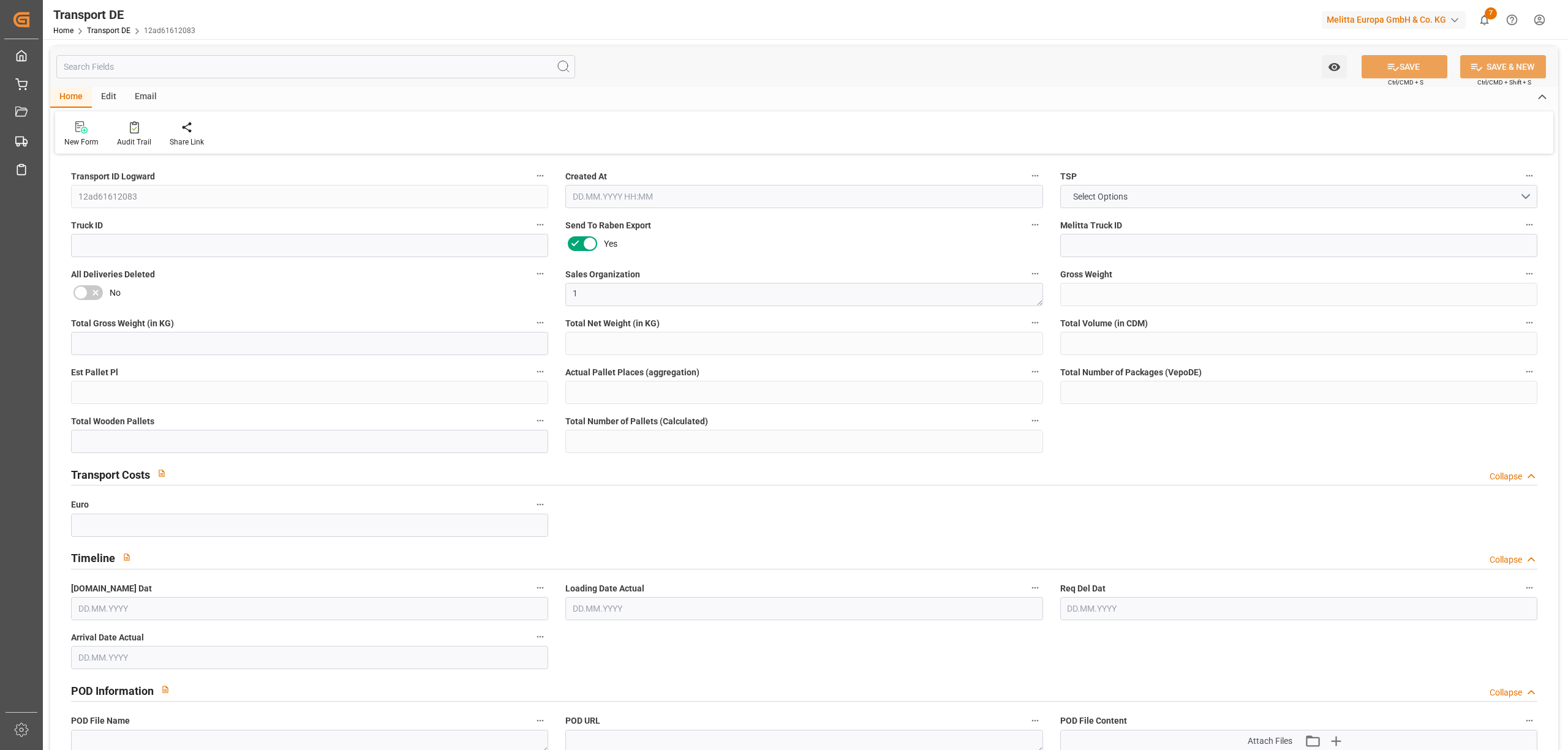
type input "0"
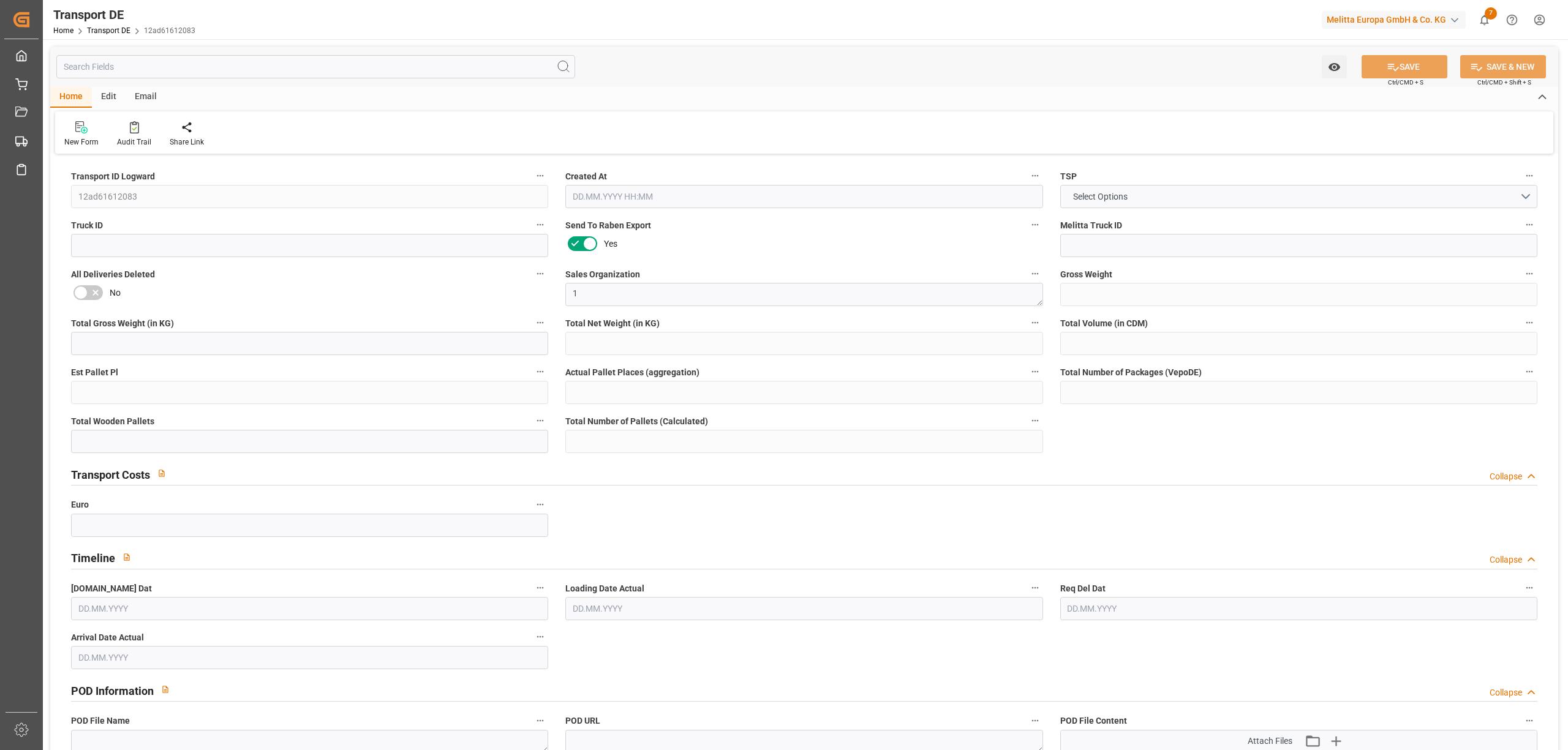
type input "0"
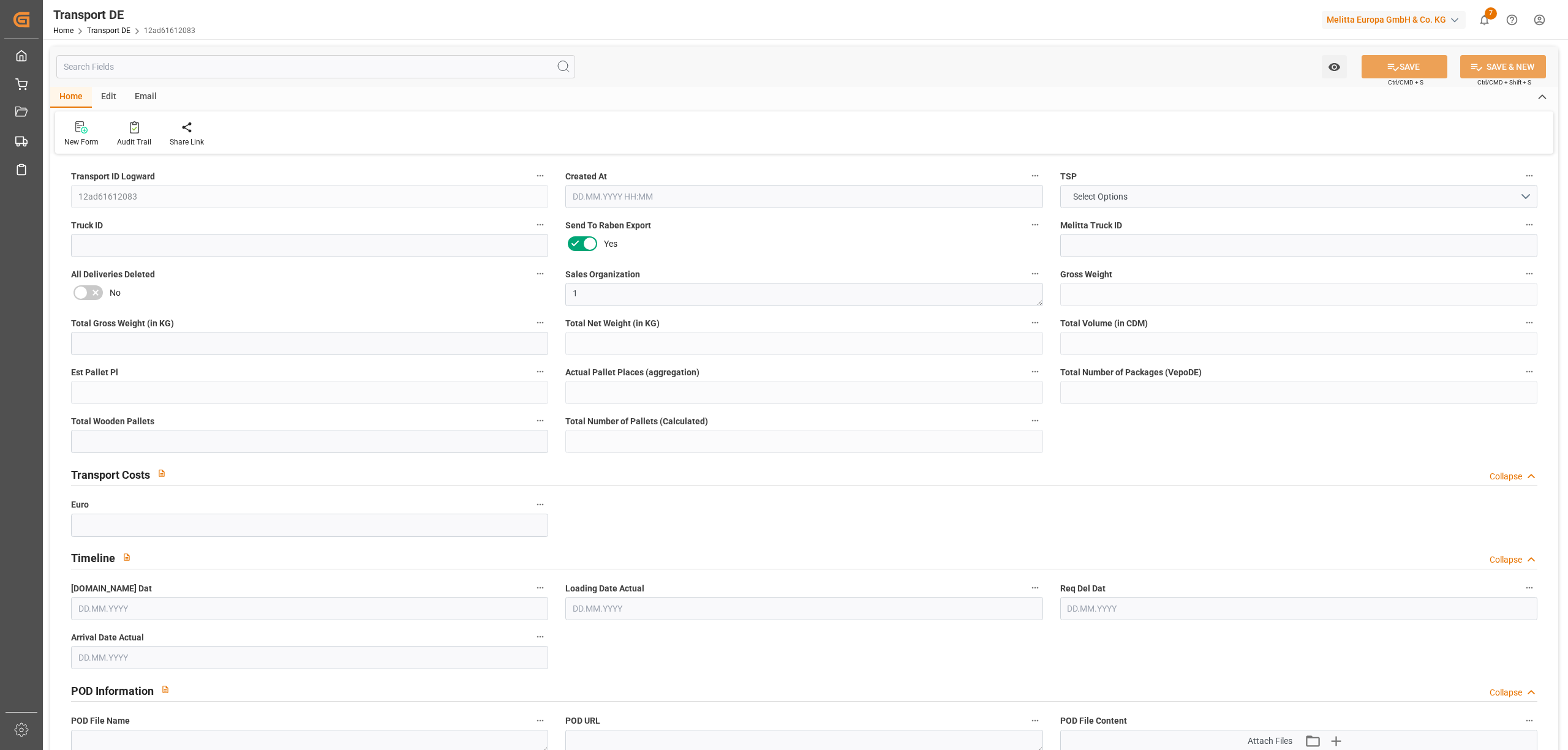
type input "0"
type input "1"
type input "0"
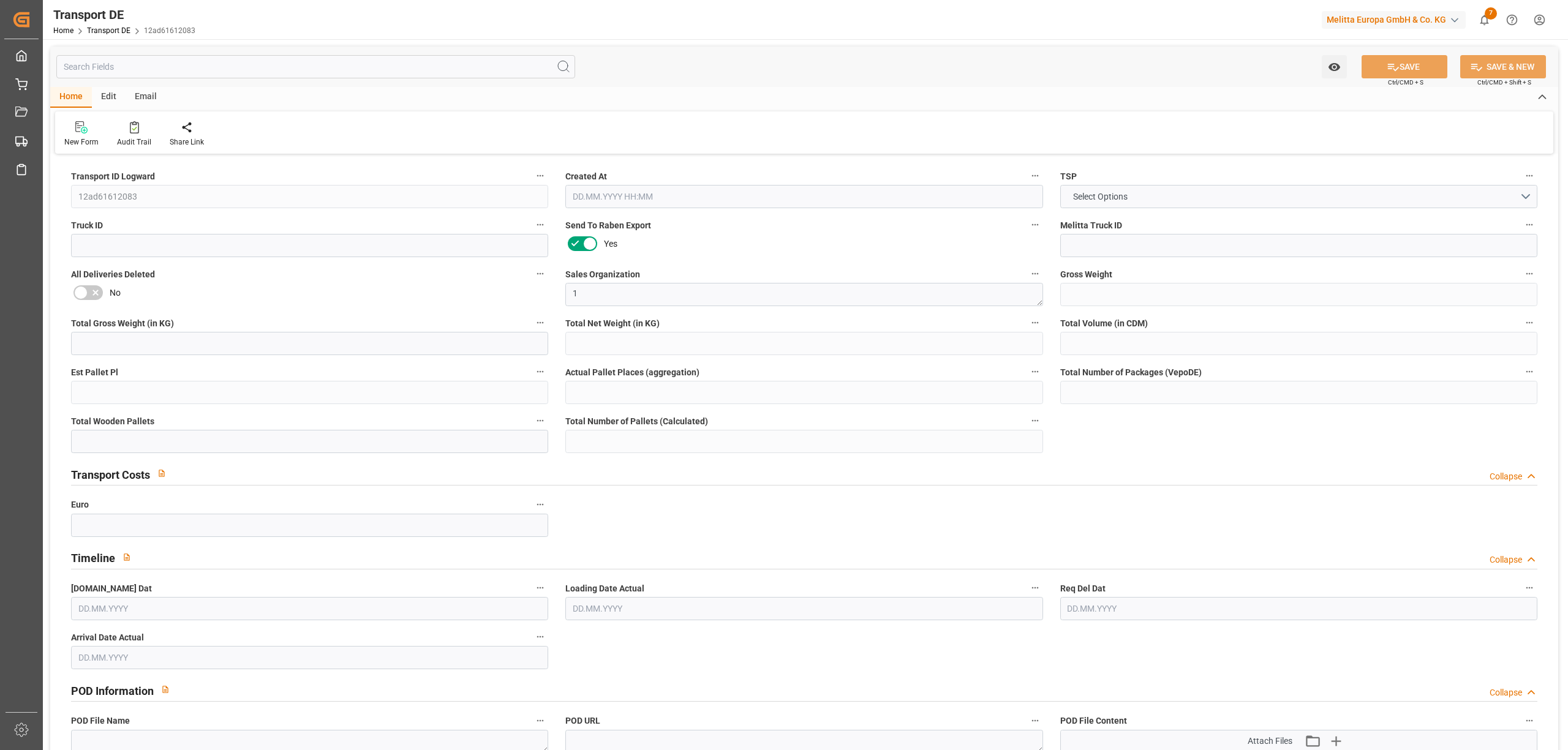
type input "6"
type input "74.3917"
type input "65.4787"
type input "[DATE] 23:00"
type input "[DATE]"
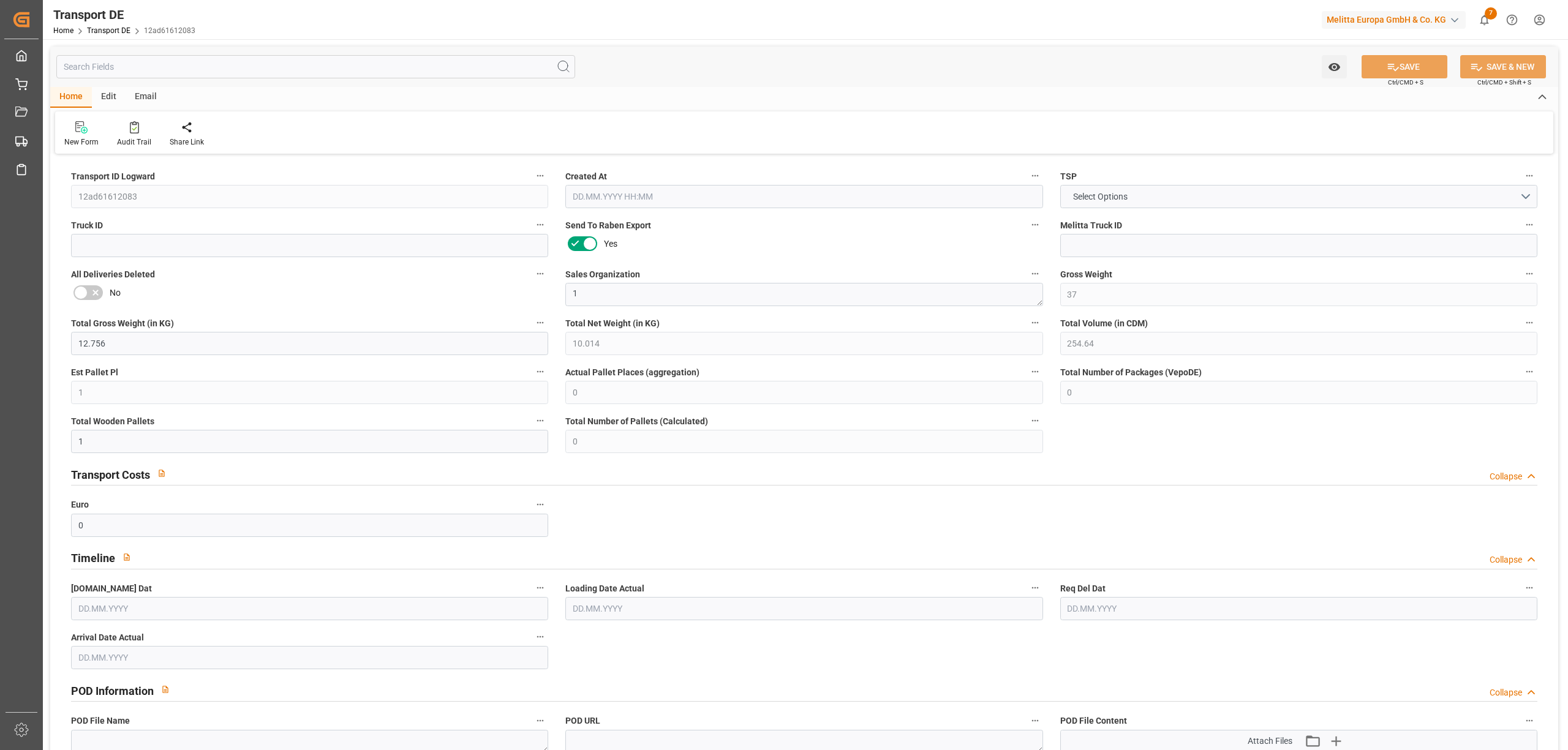
type input "[DATE]"
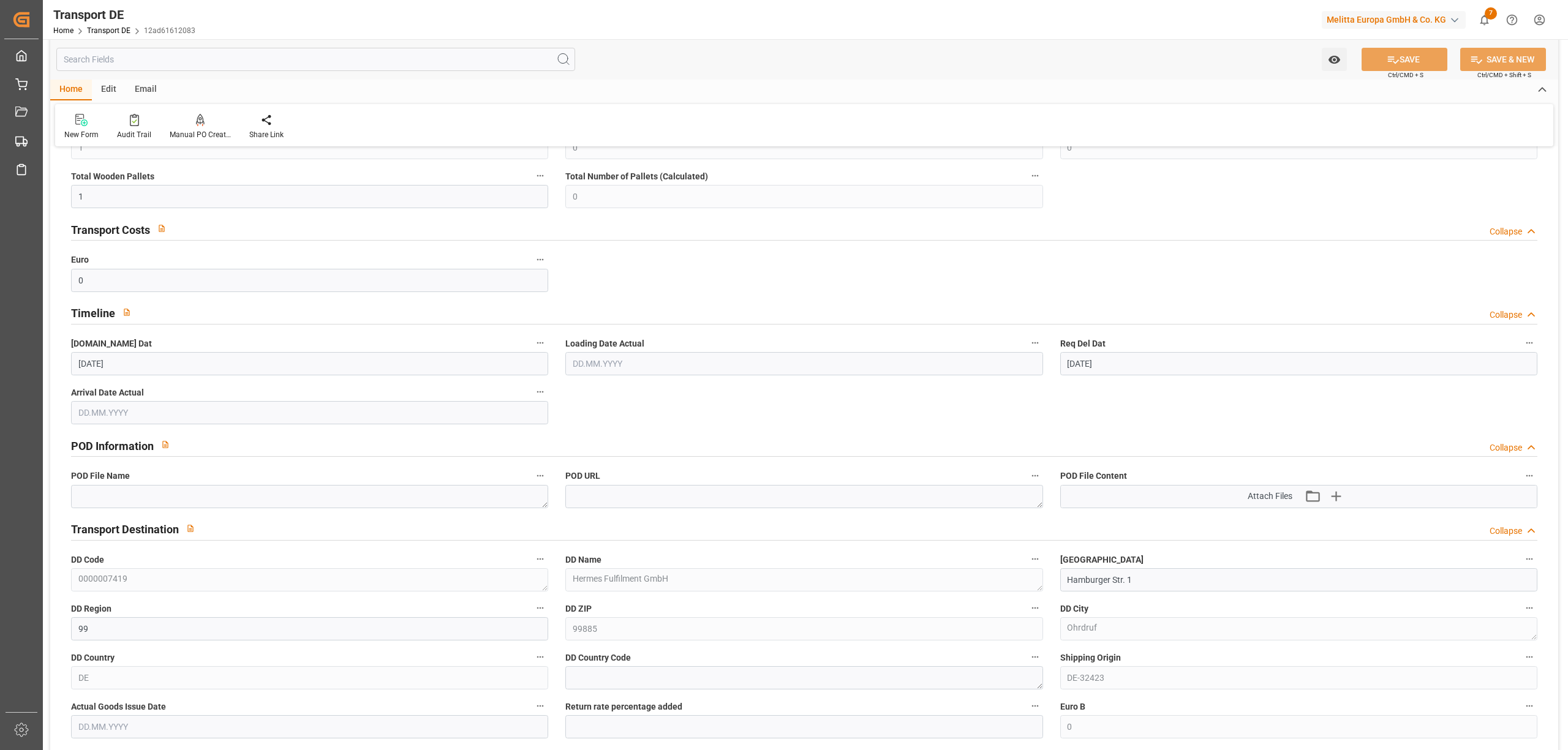
scroll to position [408, 0]
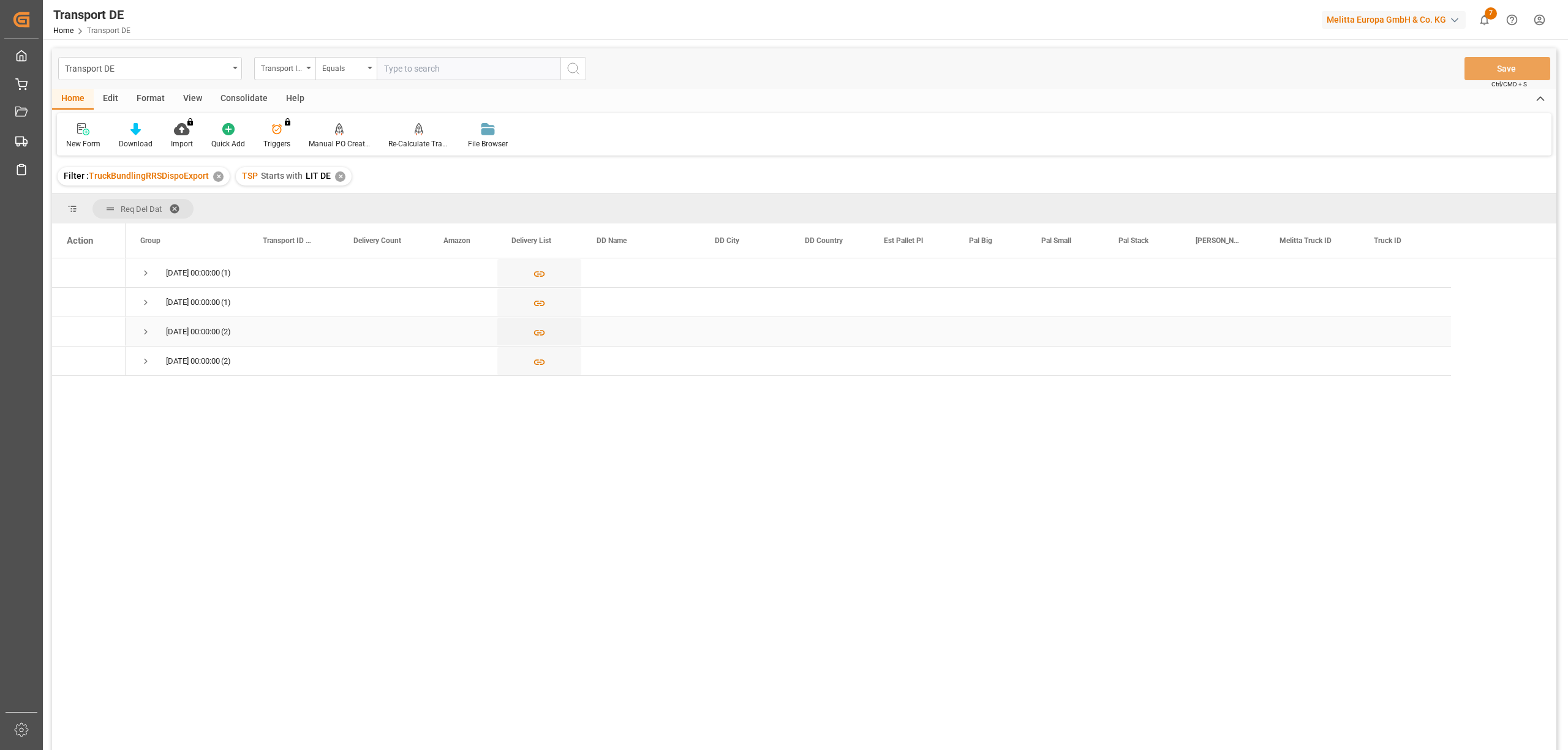
click at [145, 331] on span "Press SPACE to select this row." at bounding box center [145, 331] width 11 height 11
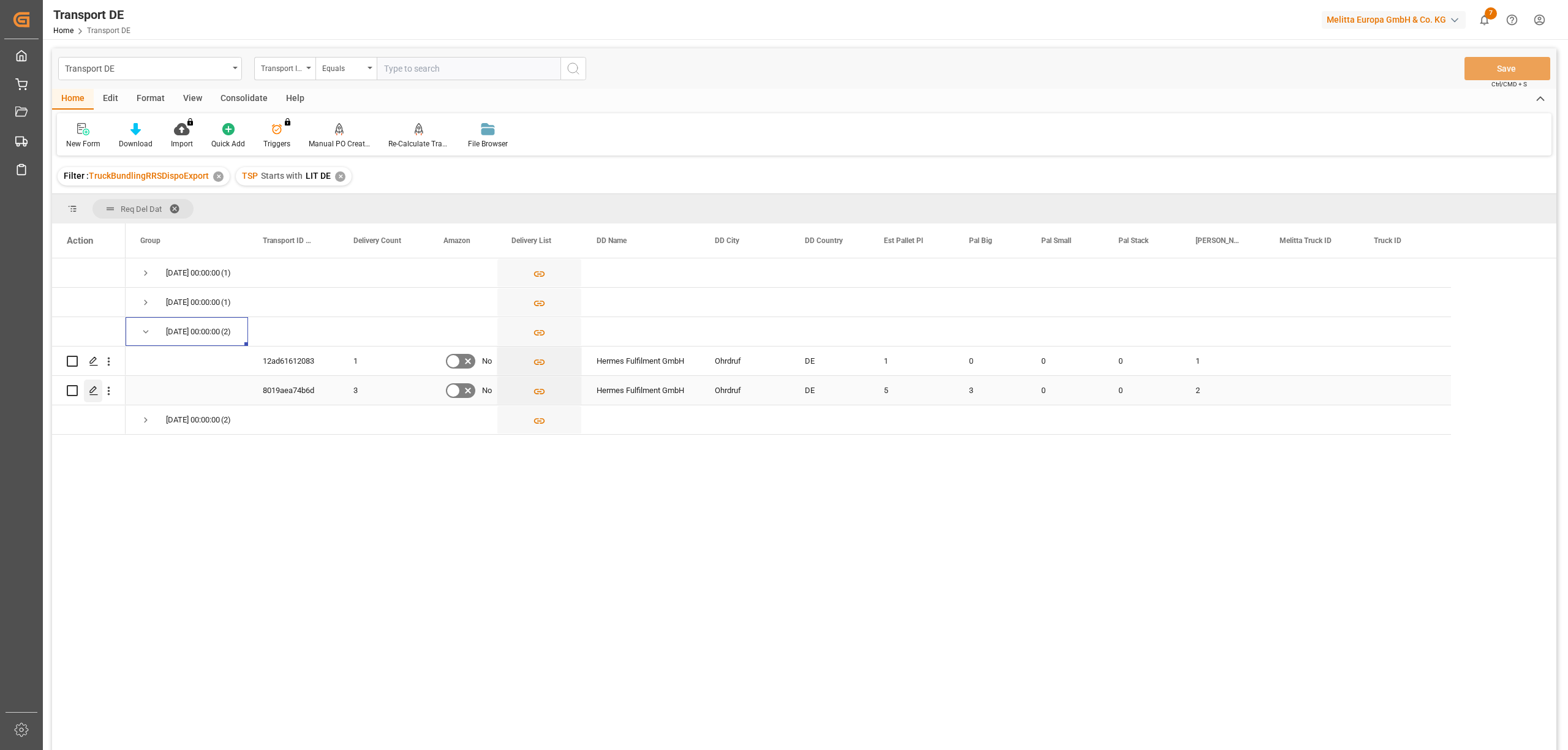
click at [91, 389] on polygon "Press SPACE to select this row." at bounding box center [93, 389] width 6 height 6
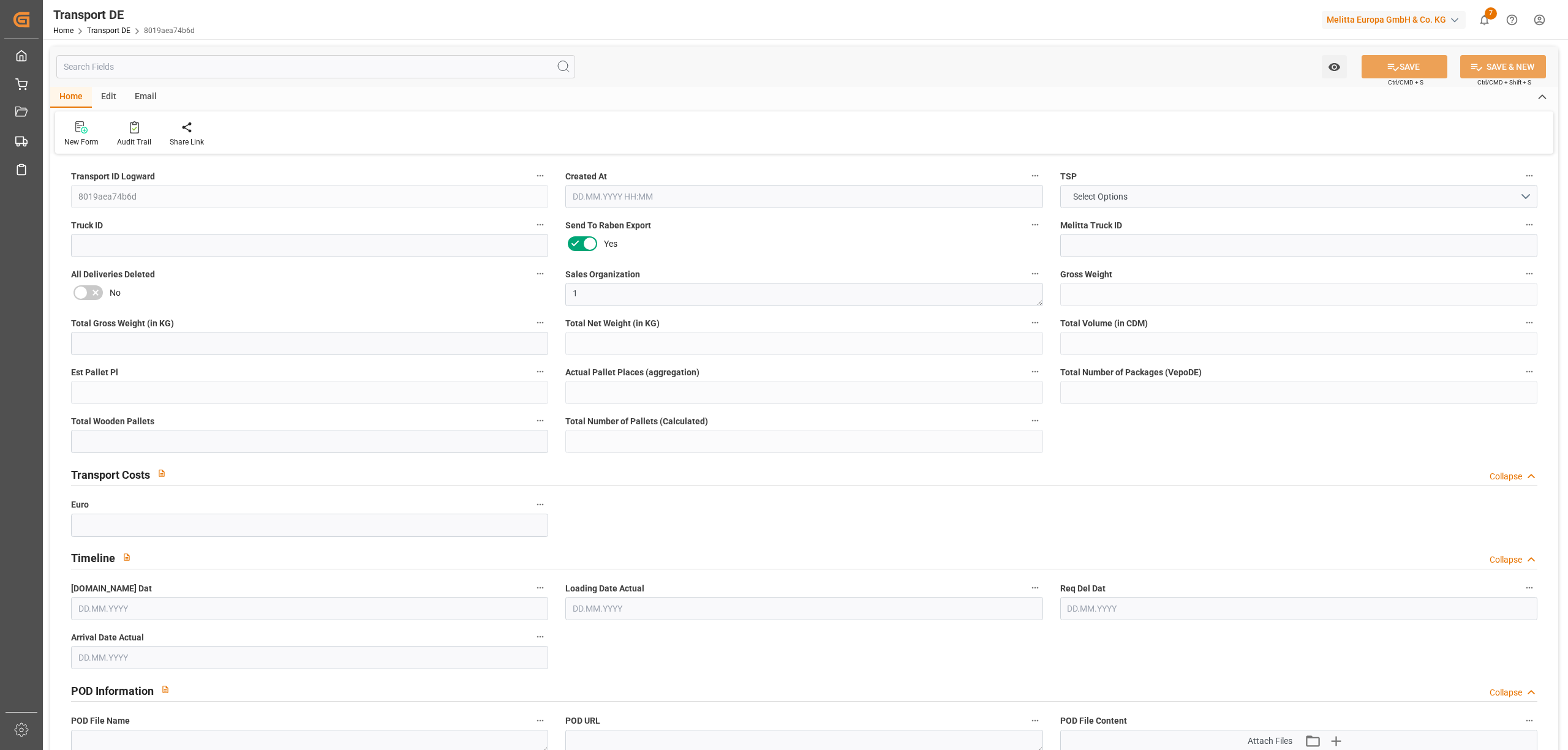
type input "802"
type input "647.736"
type input "493.262"
type input "6069.878"
type input "5"
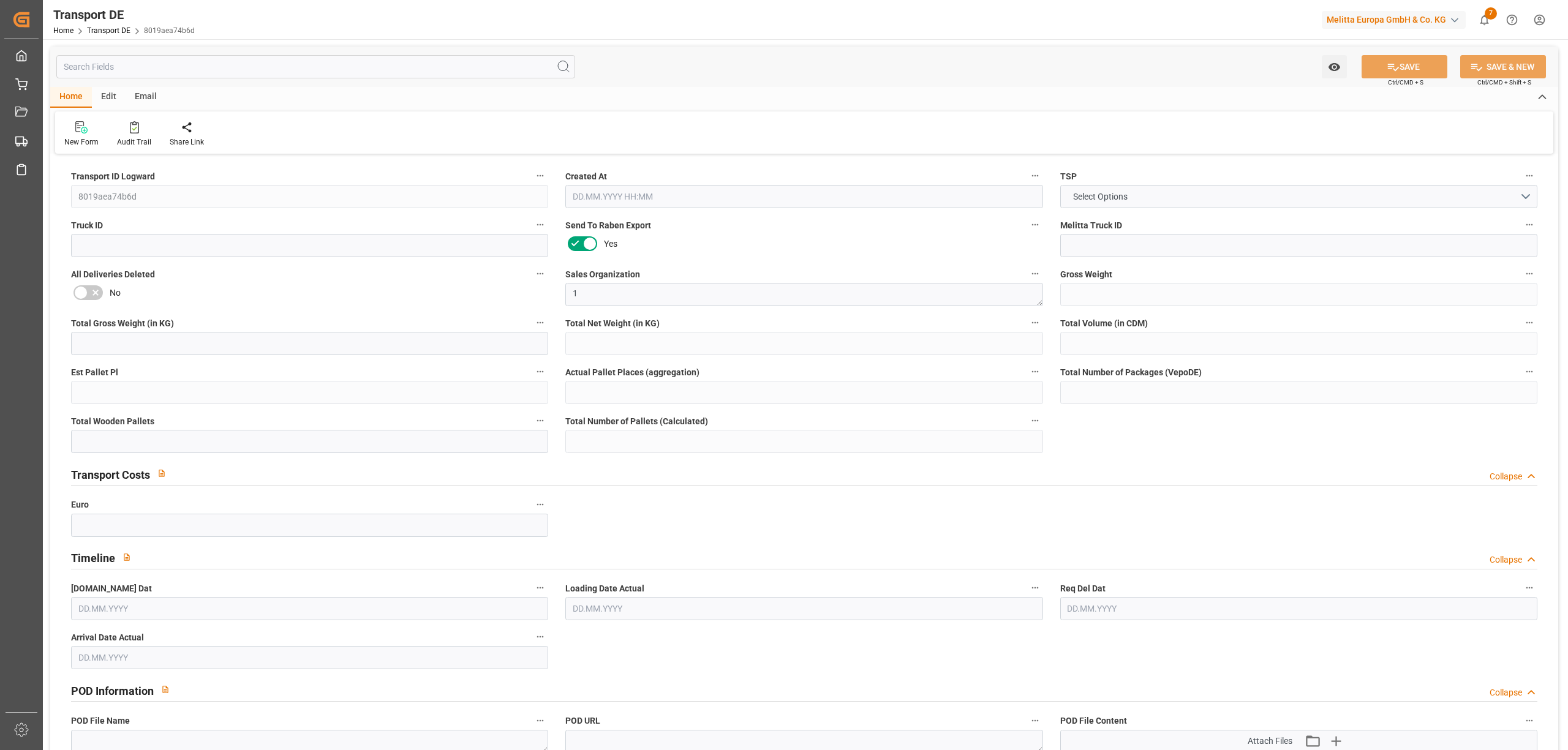
type input "0"
type input "5"
type input "3"
type input "0"
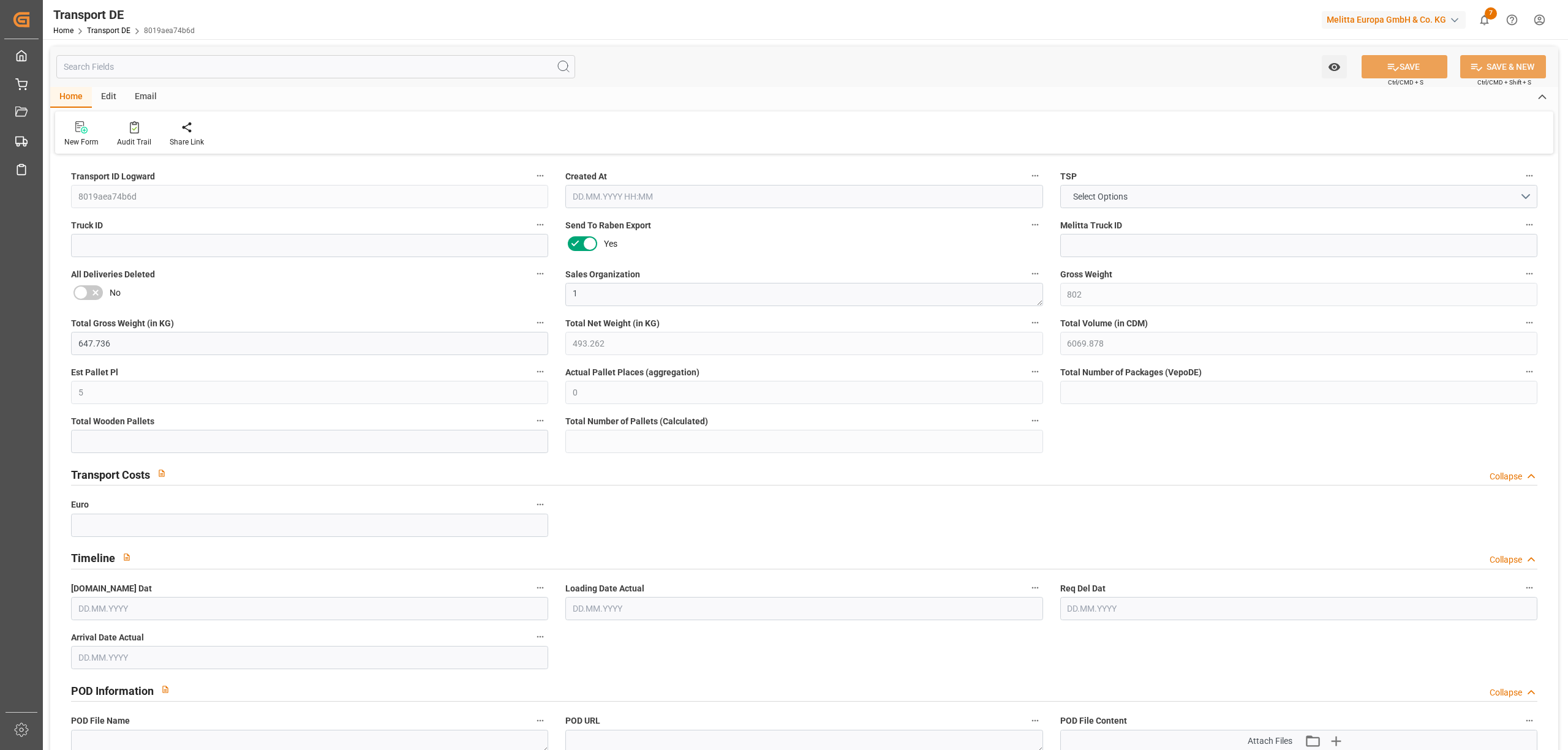
type input "99"
type input "0"
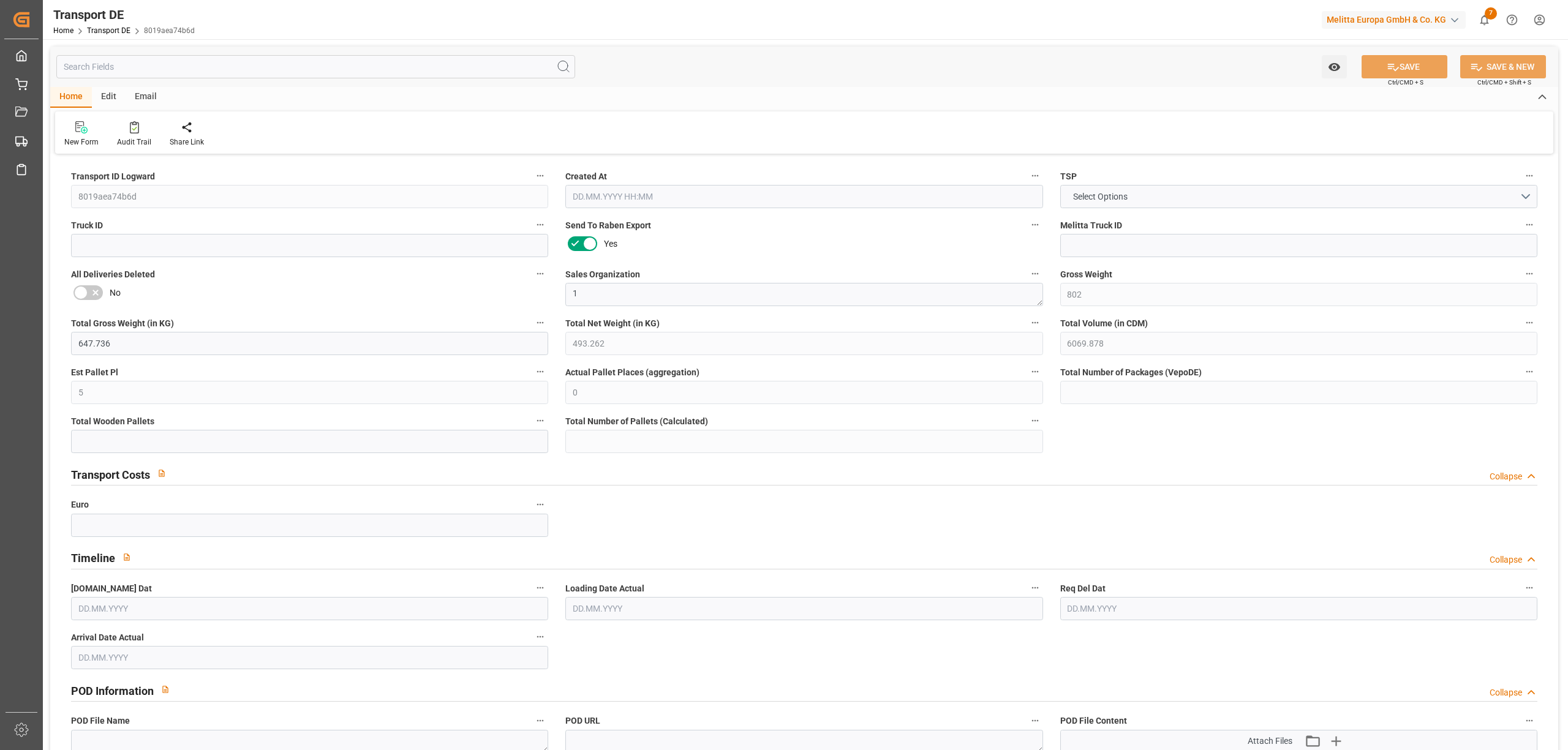
type input "0"
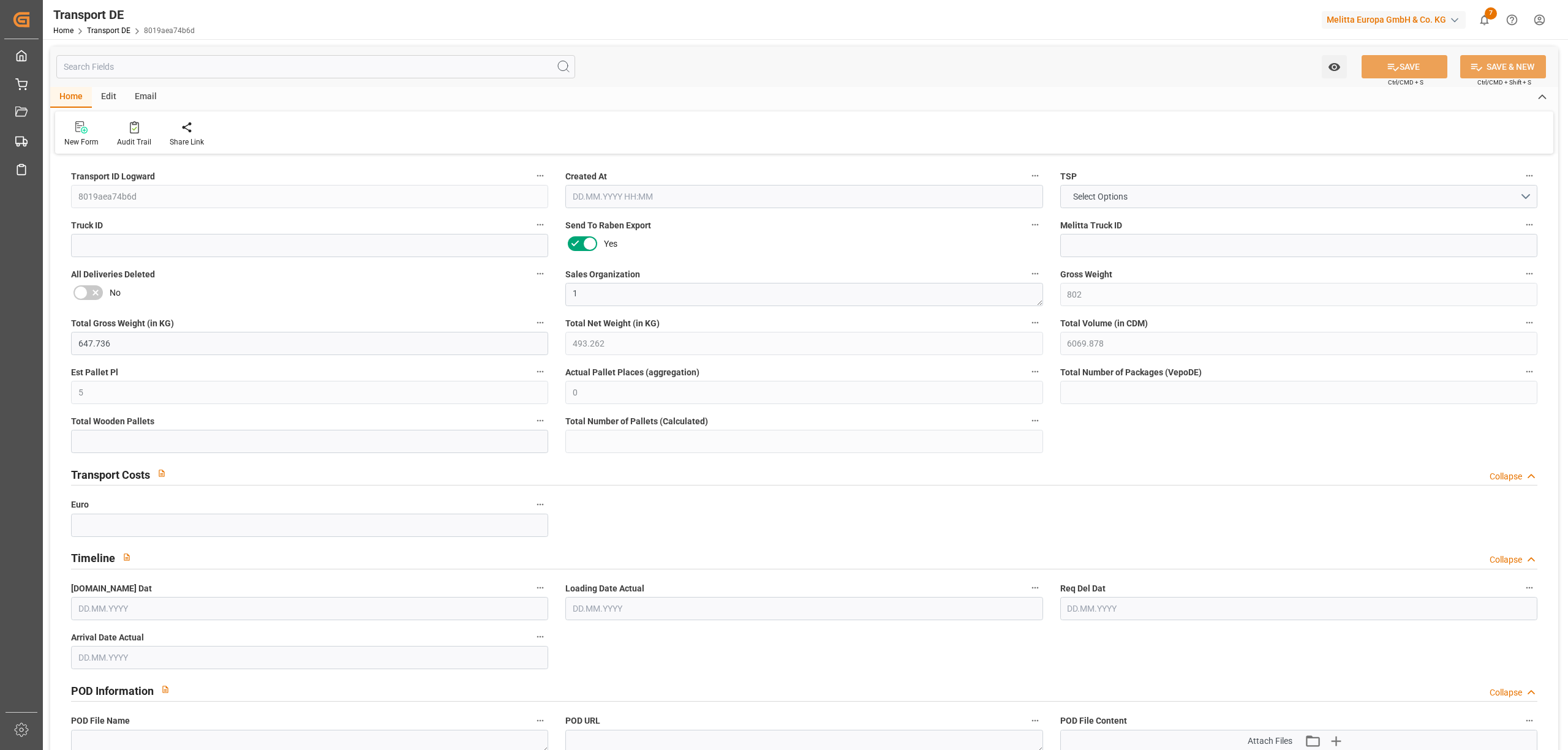
type input "0"
type input "3"
type input "0"
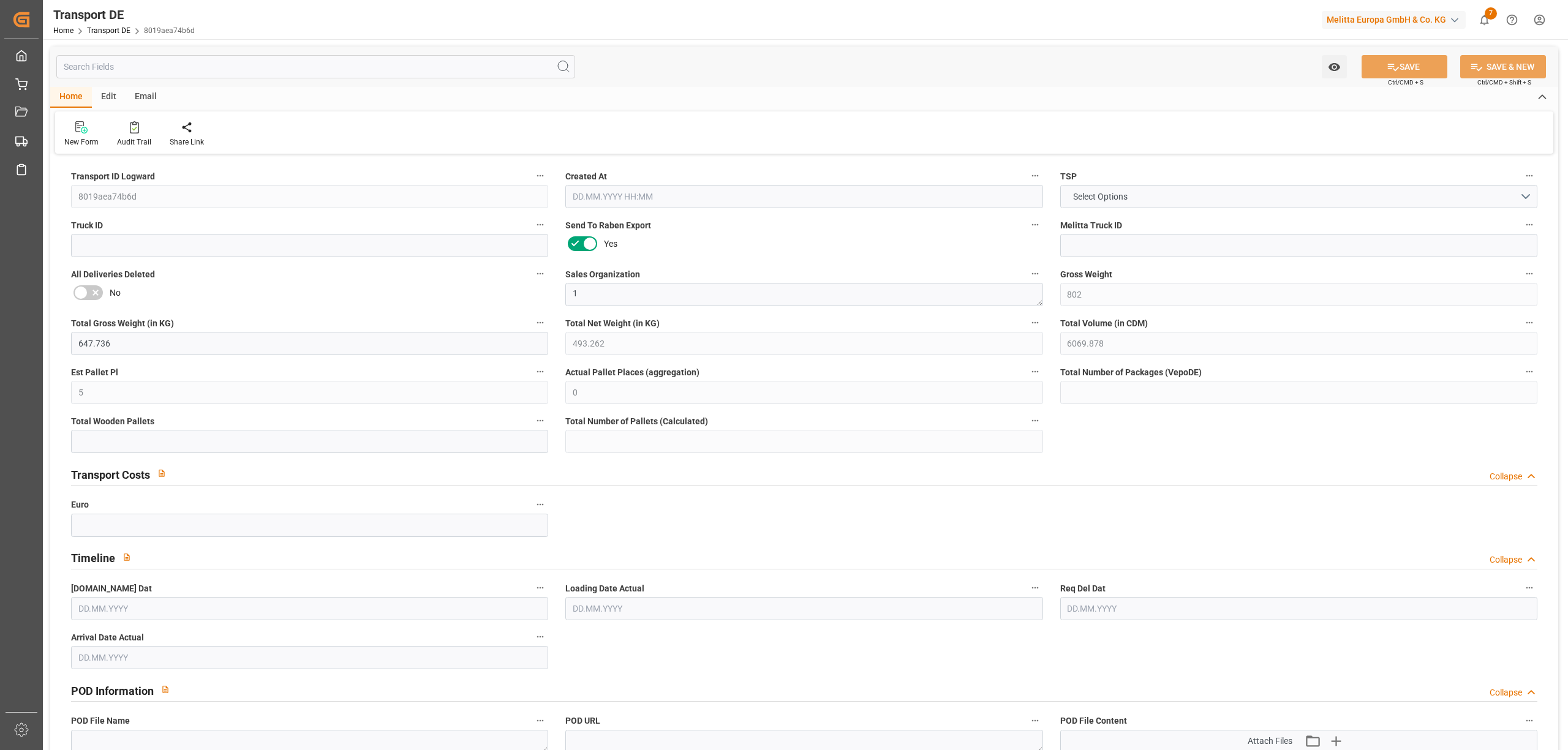
type input "0"
type input "3"
type input "2"
type input "0"
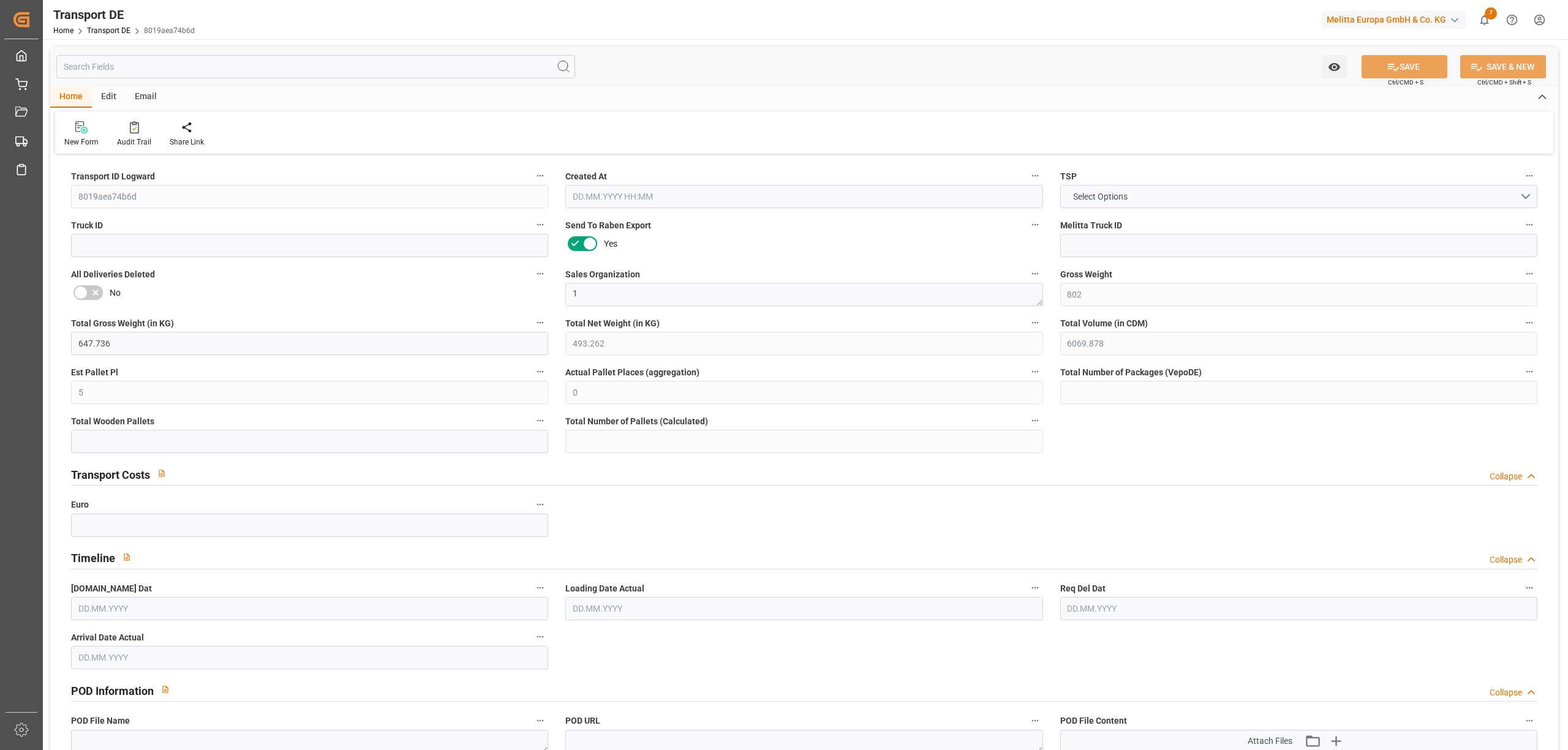
type input "174"
type input "224.3743"
type input "173.2163"
type input "[DATE] 23:00"
type input "[DATE]"
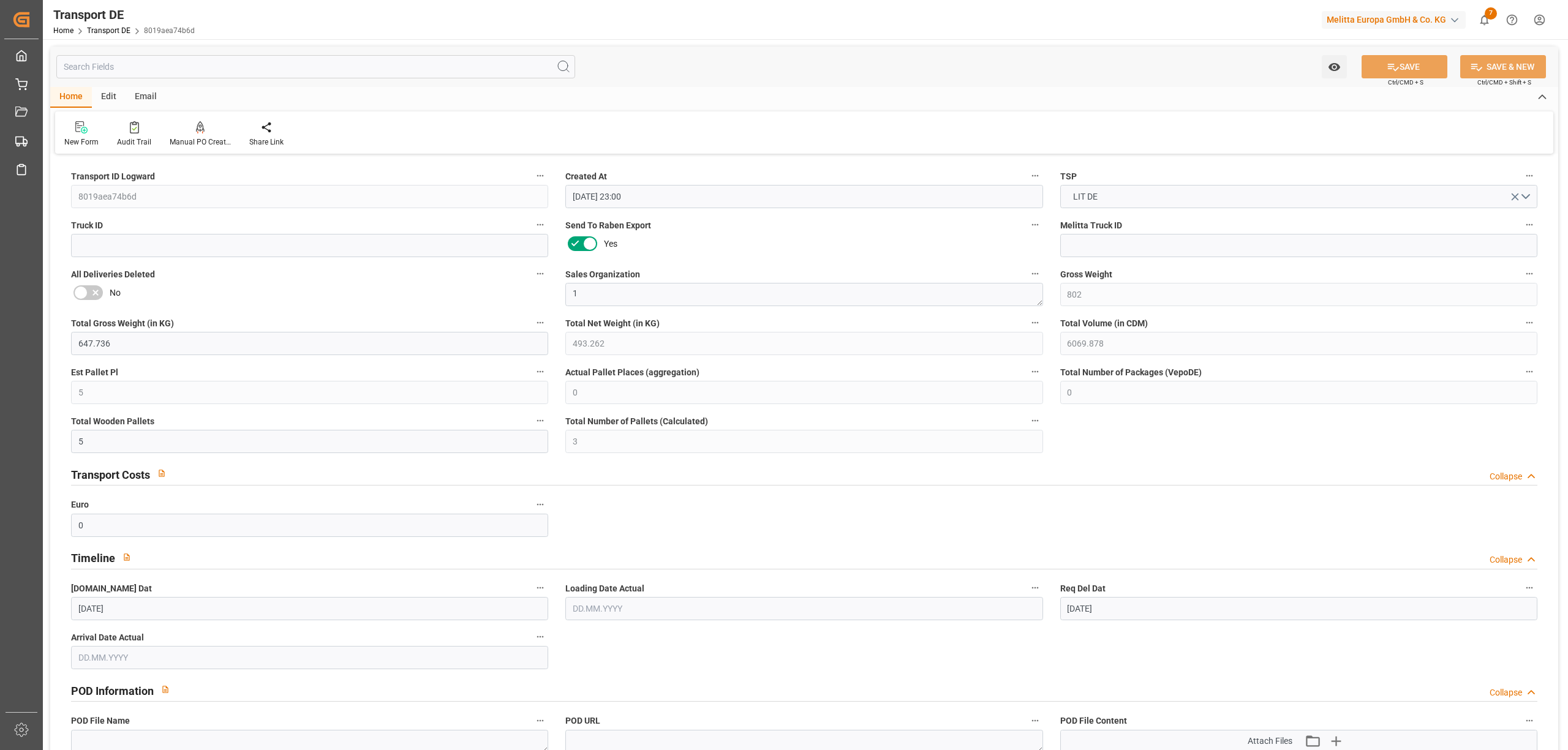
type input "[DATE]"
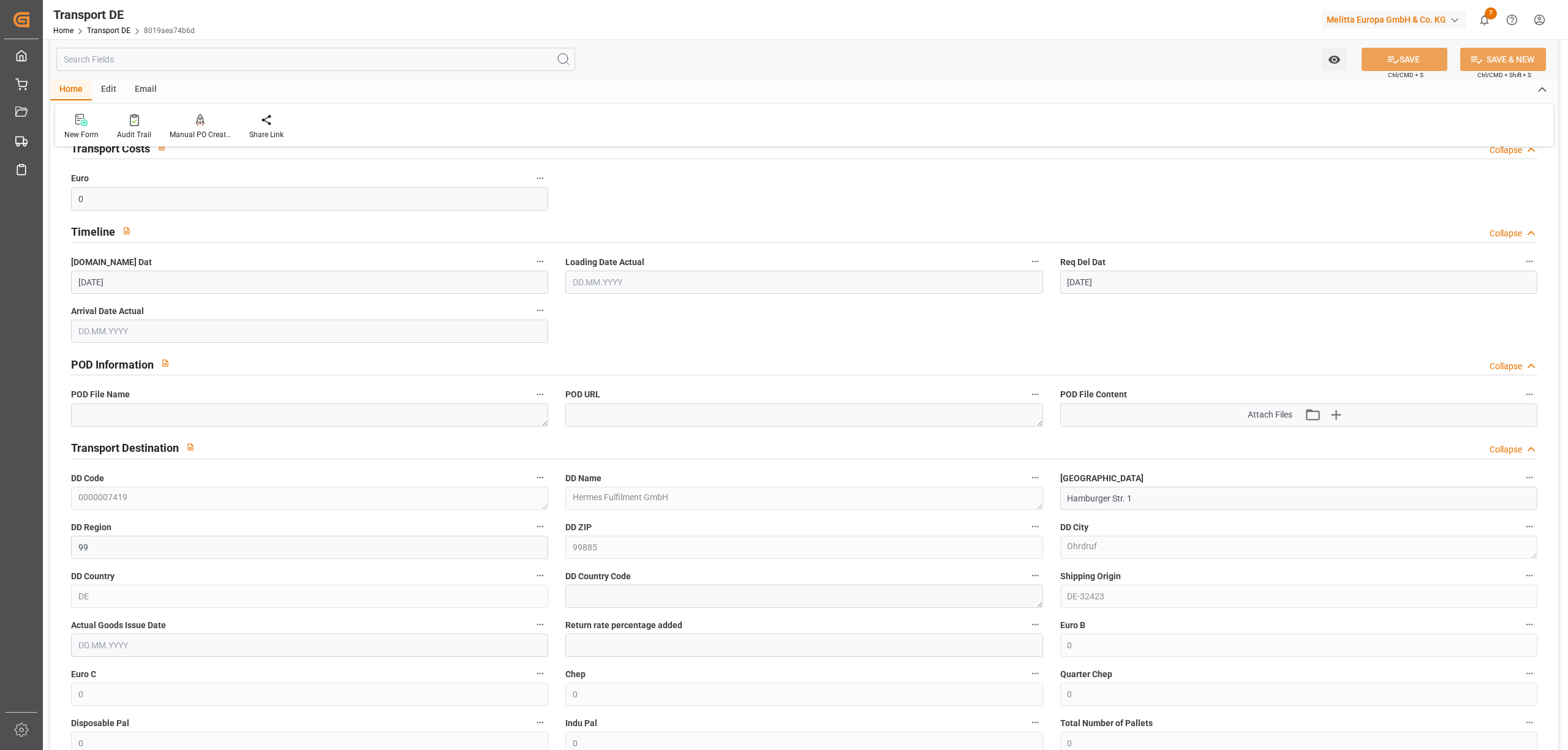
scroll to position [408, 0]
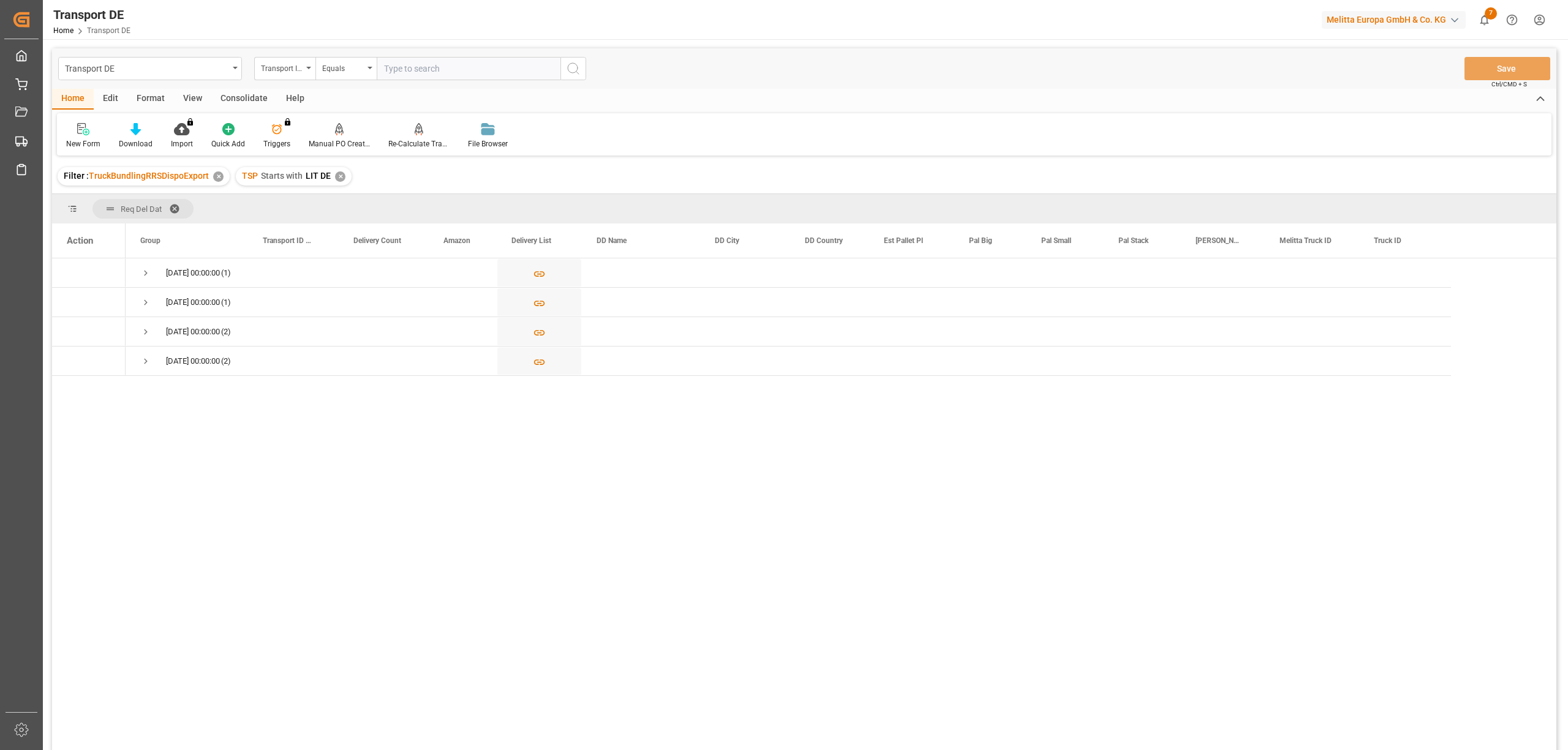
click at [245, 101] on div "Consolidate" at bounding box center [244, 99] width 65 height 21
click at [98, 132] on icon at bounding box center [97, 129] width 11 height 11
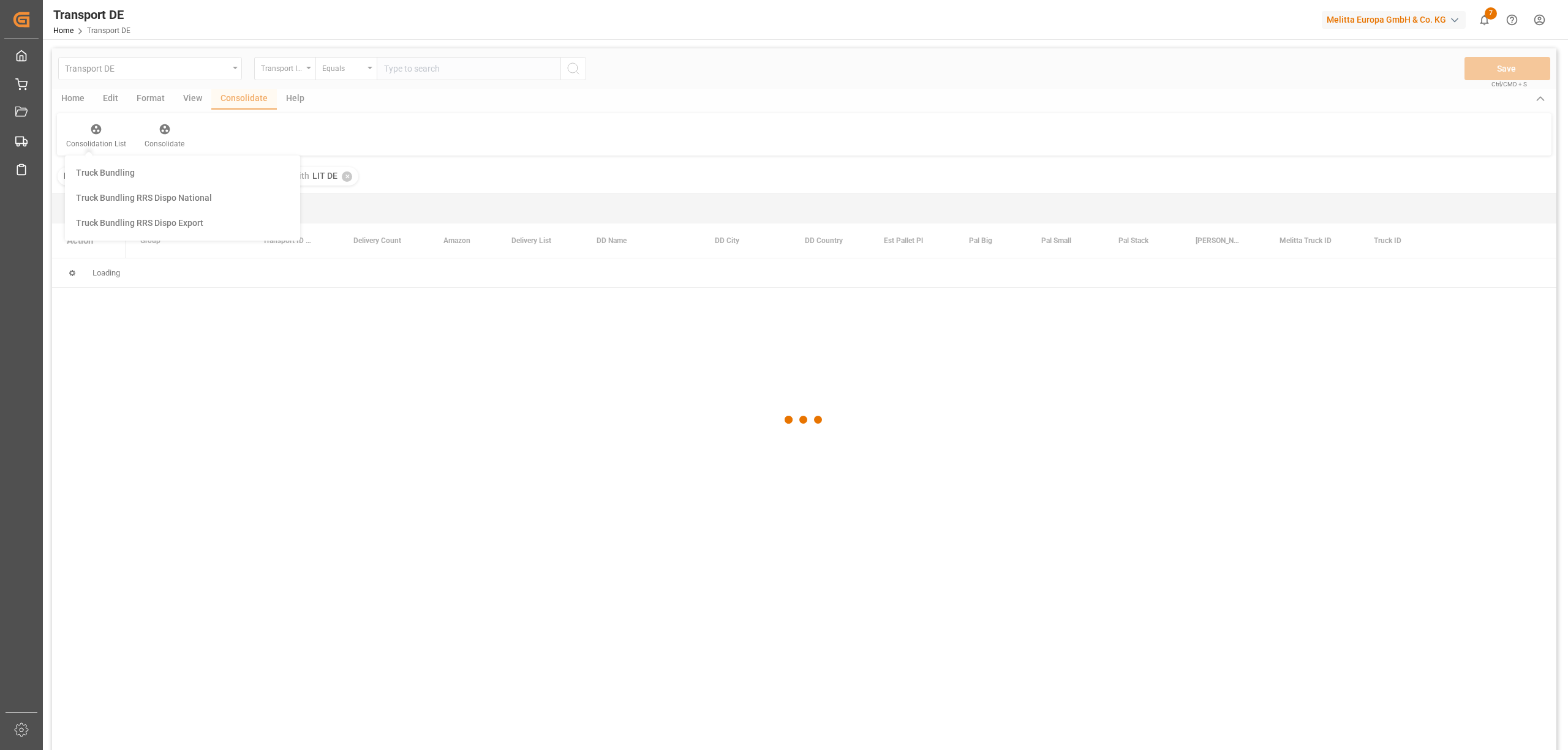
drag, startPoint x: 123, startPoint y: 197, endPoint x: 123, endPoint y: 211, distance: 14.0
click at [123, 211] on div "Transport DE Transport ID Logward Equals Save Ctrl/CMD + S Home Edit Format Vie…" at bounding box center [804, 415] width 1504 height 734
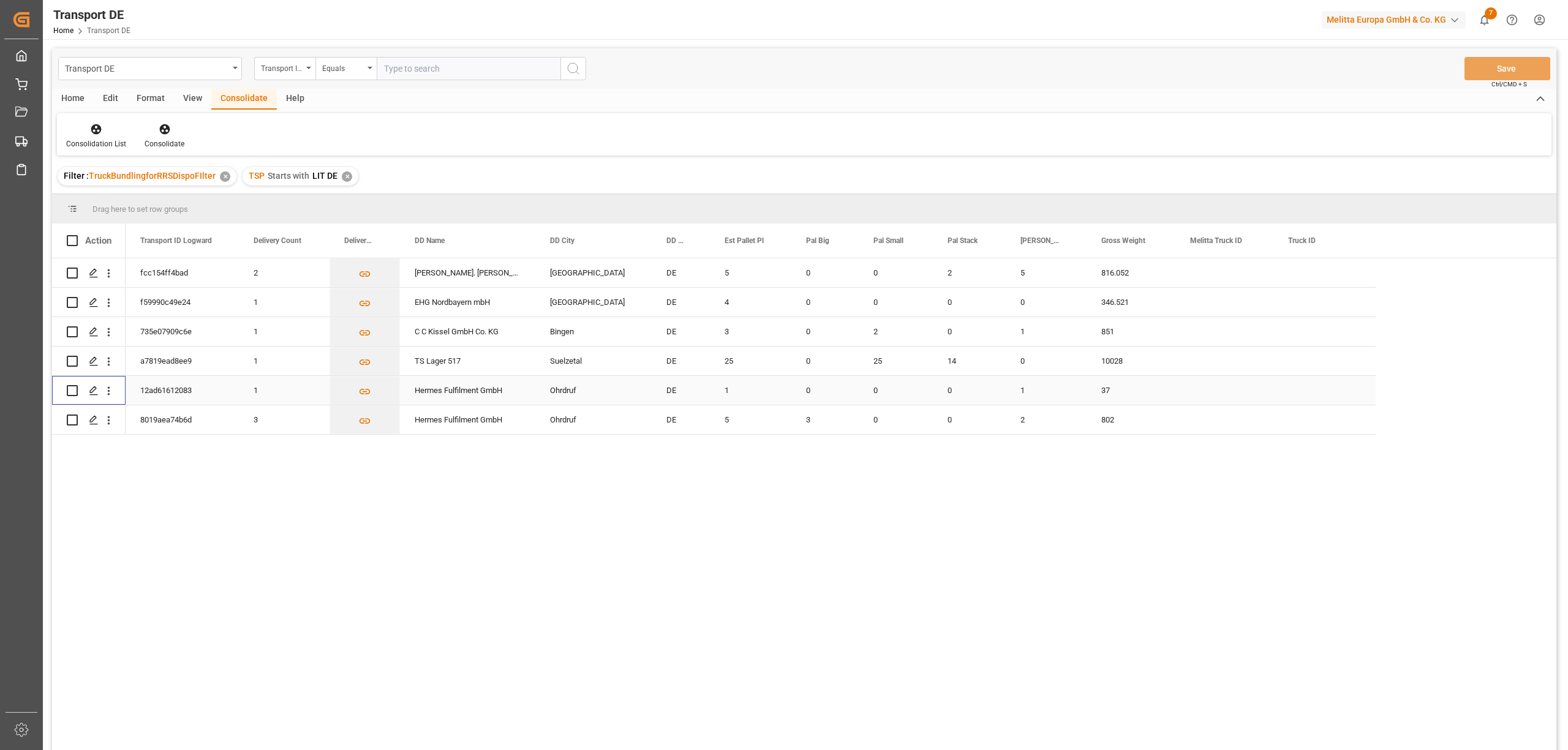
click at [70, 388] on input "Press Space to toggle row selection (unchecked)" at bounding box center [72, 391] width 11 height 11
checkbox input "true"
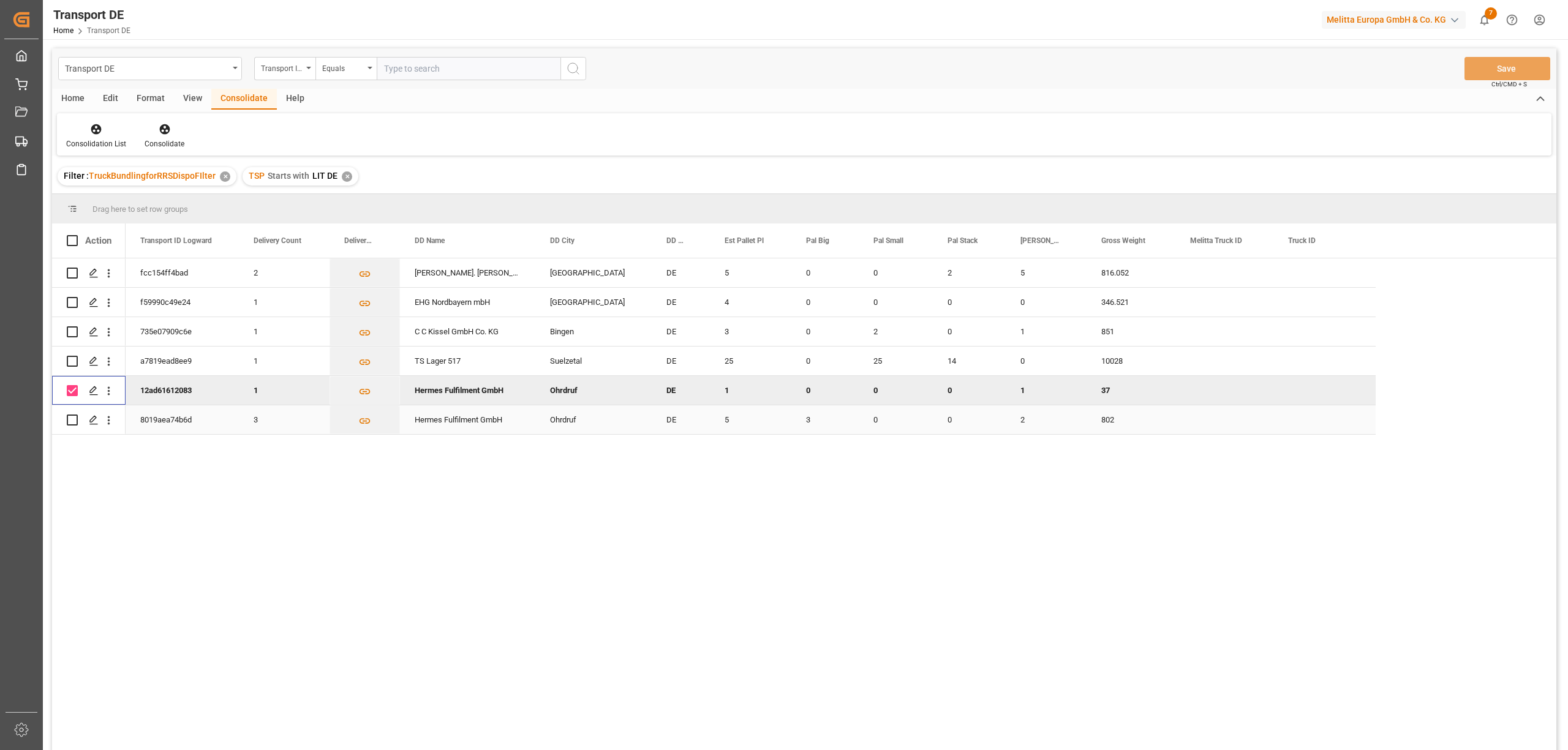
click at [71, 417] on input "Press Space to toggle row selection (unchecked)" at bounding box center [72, 420] width 11 height 11
checkbox input "true"
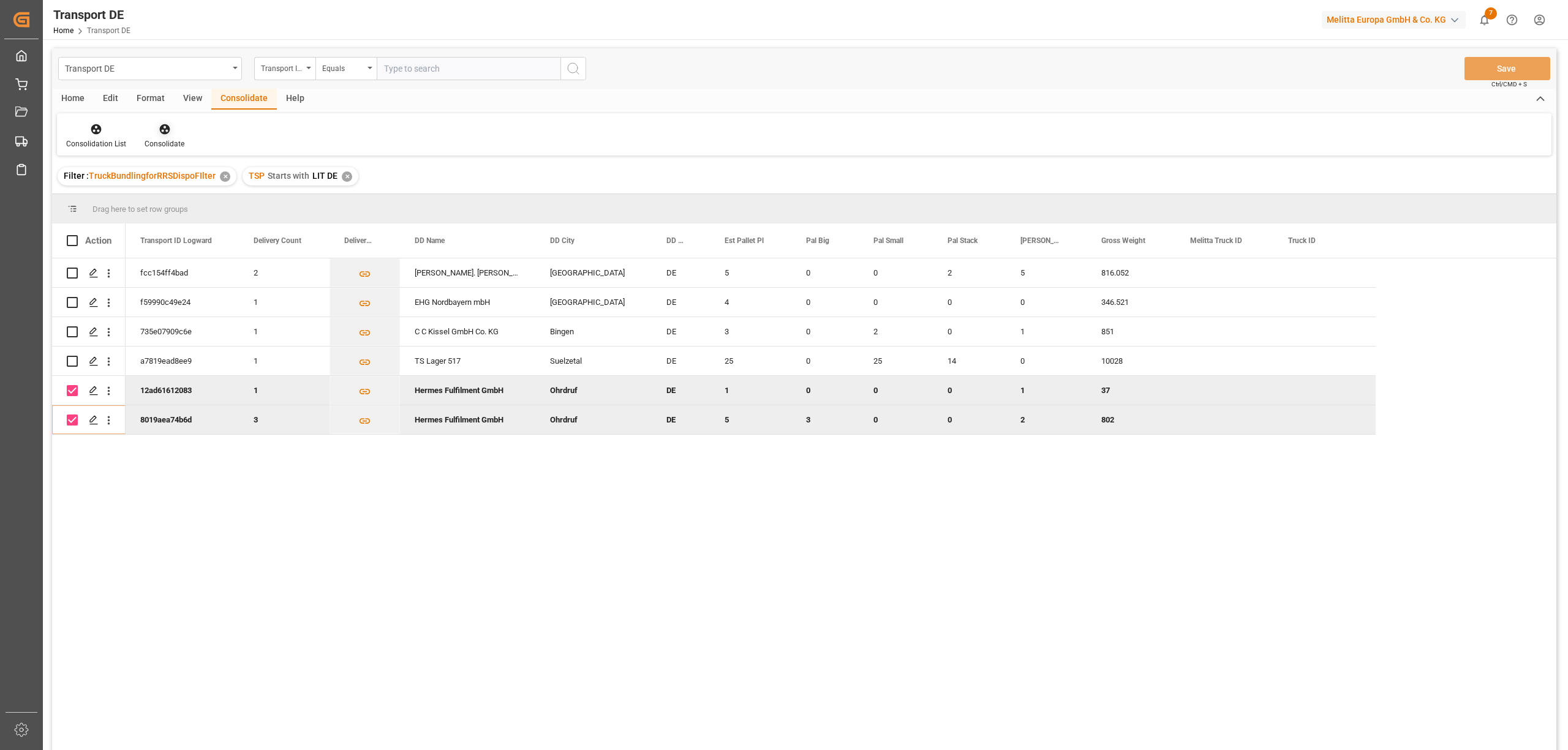
click at [162, 127] on icon at bounding box center [165, 129] width 12 height 12
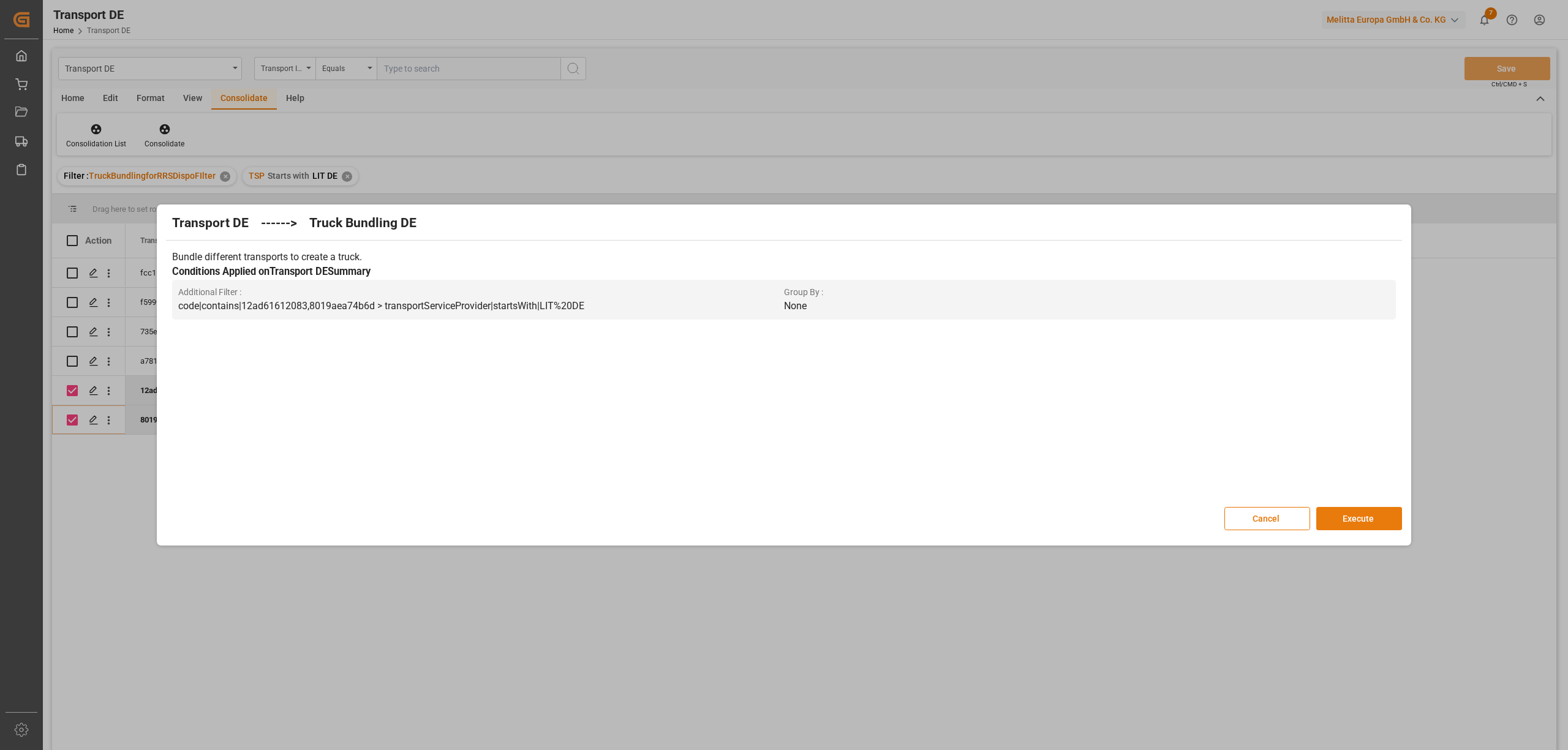
click at [1362, 520] on button "Execute" at bounding box center [1359, 518] width 86 height 23
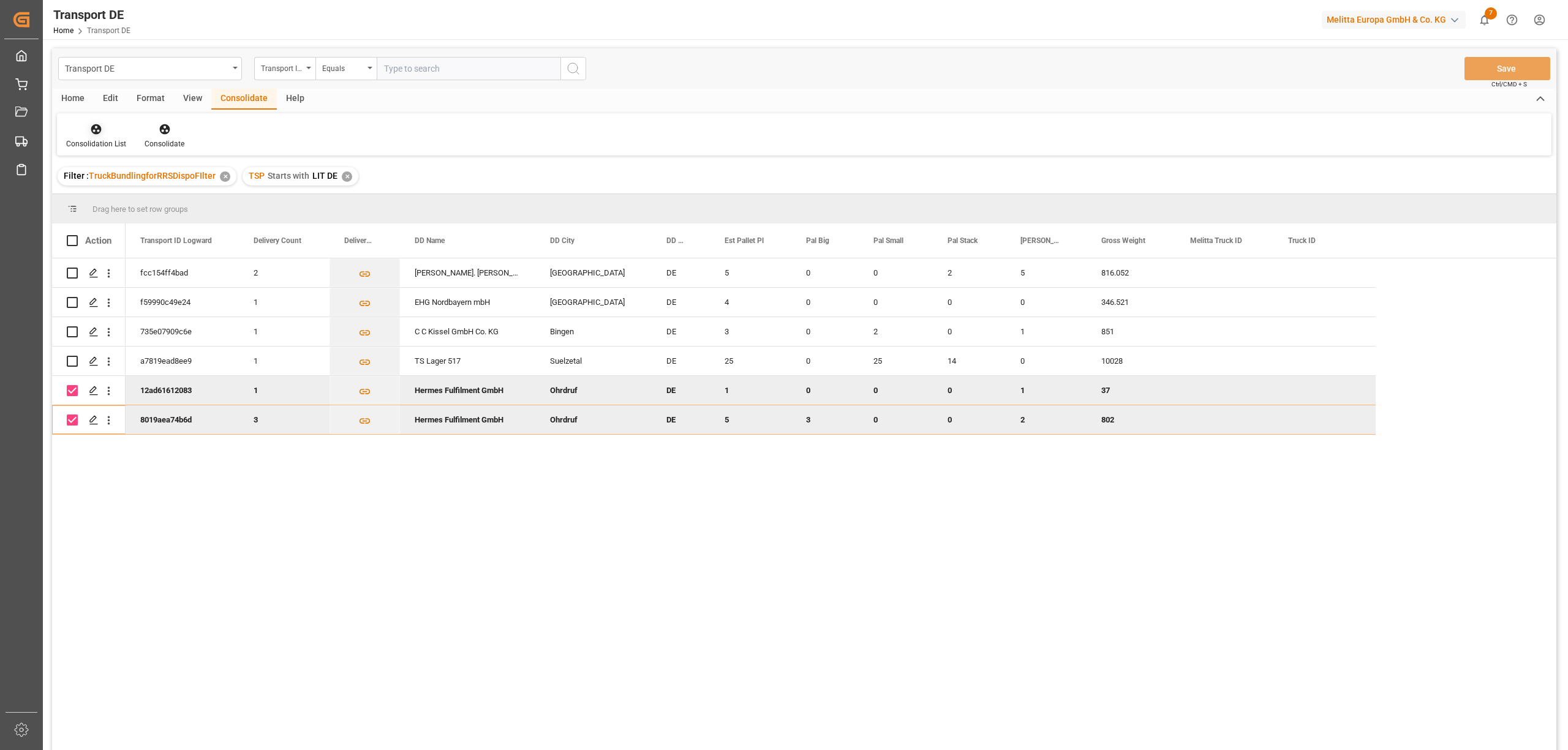
click at [87, 126] on div at bounding box center [96, 129] width 60 height 13
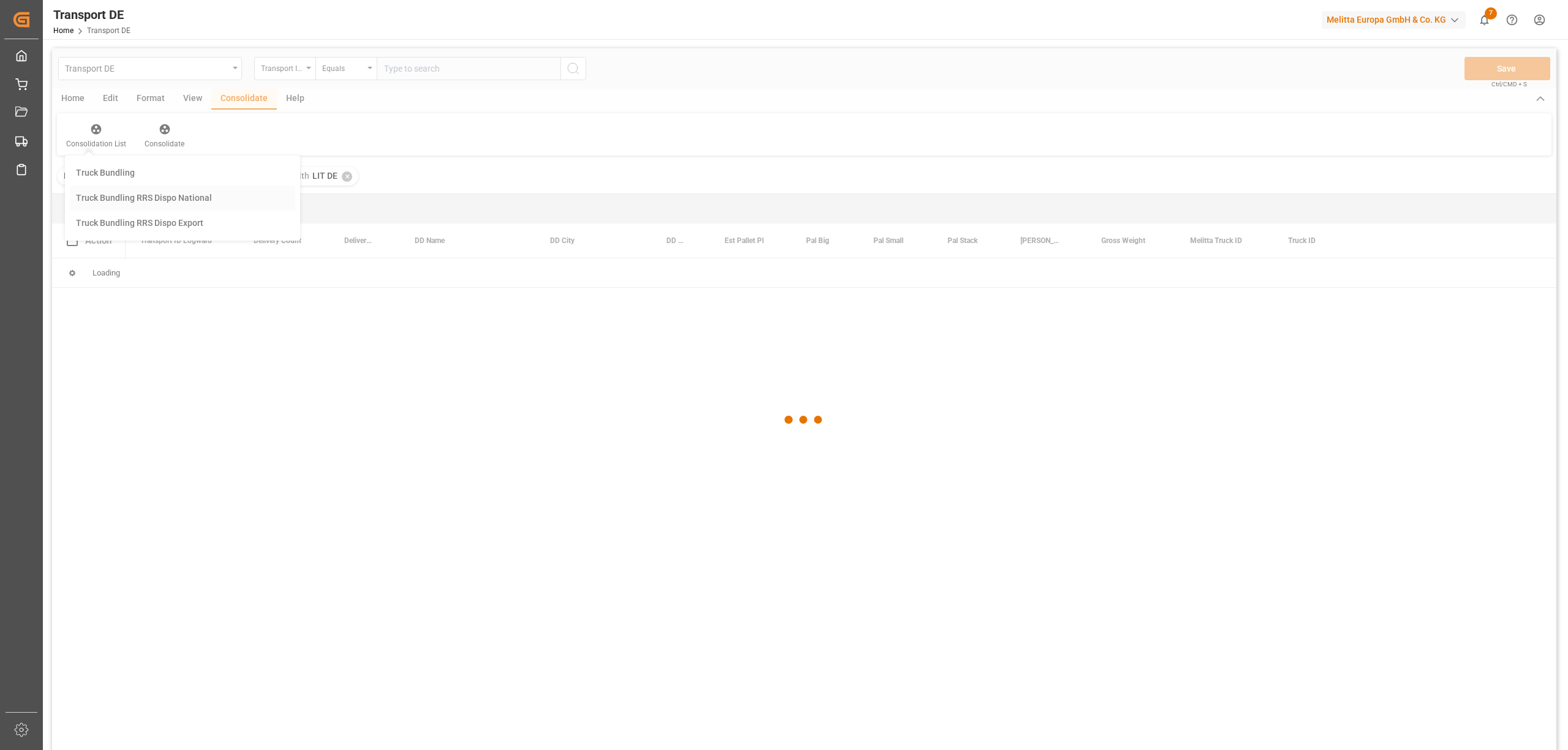
click at [137, 197] on div "Transport DE Transport ID Logward Equals Save Ctrl/CMD + S Home Edit Format Vie…" at bounding box center [804, 415] width 1504 height 734
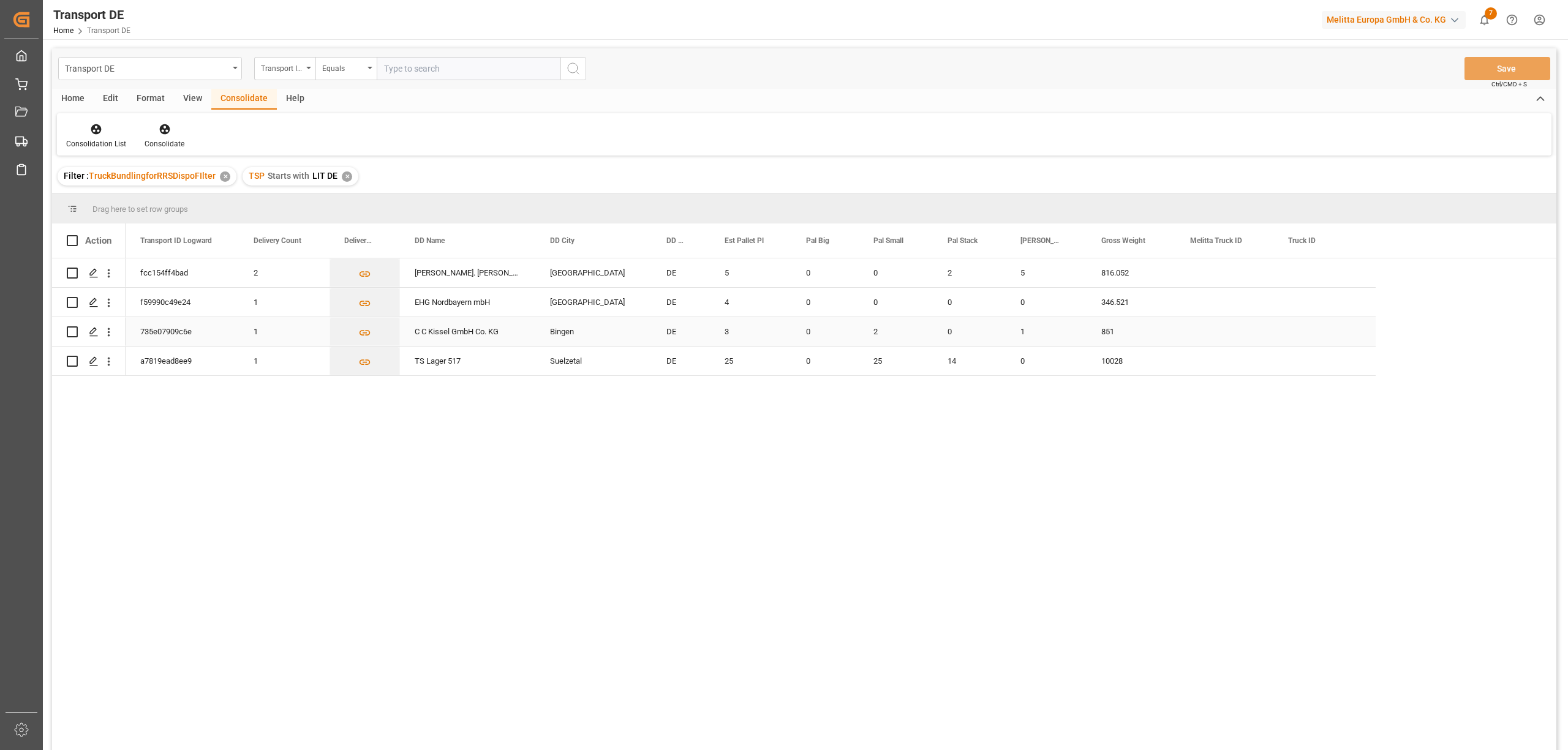
click at [71, 331] on input "Press Space to toggle row selection (unchecked)" at bounding box center [72, 331] width 11 height 11
checkbox input "true"
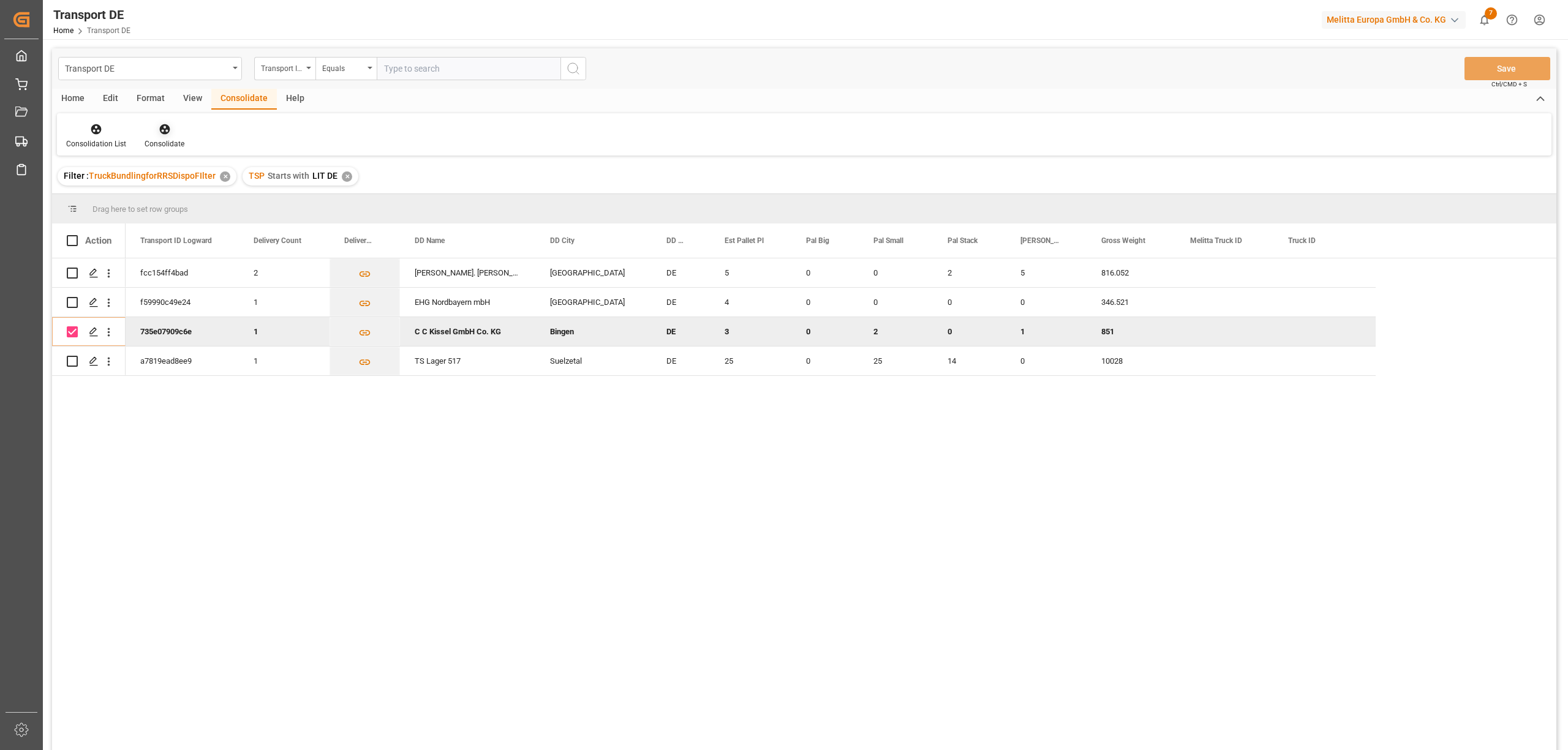
click at [165, 127] on icon at bounding box center [165, 129] width 11 height 11
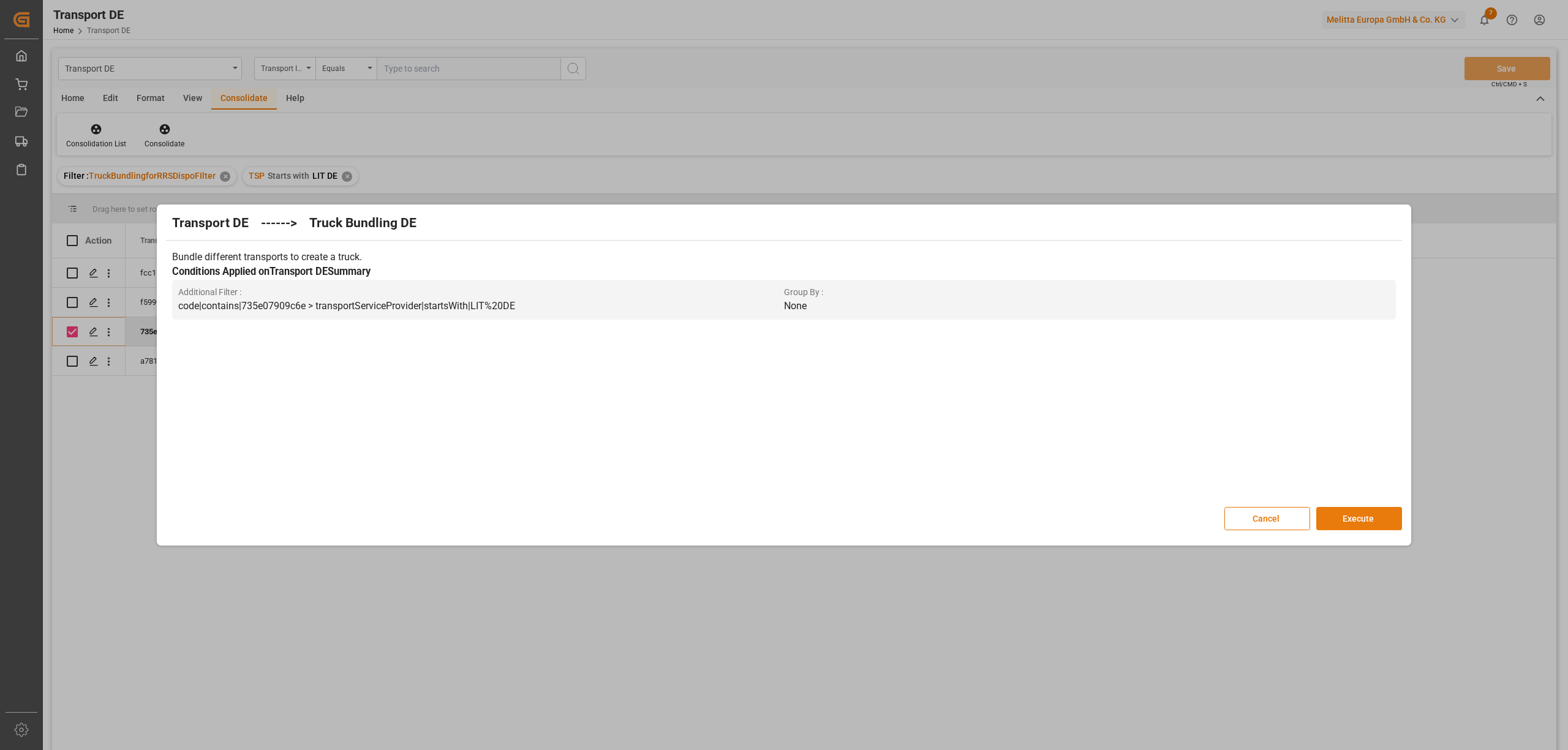
click at [1382, 521] on button "Execute" at bounding box center [1359, 518] width 86 height 23
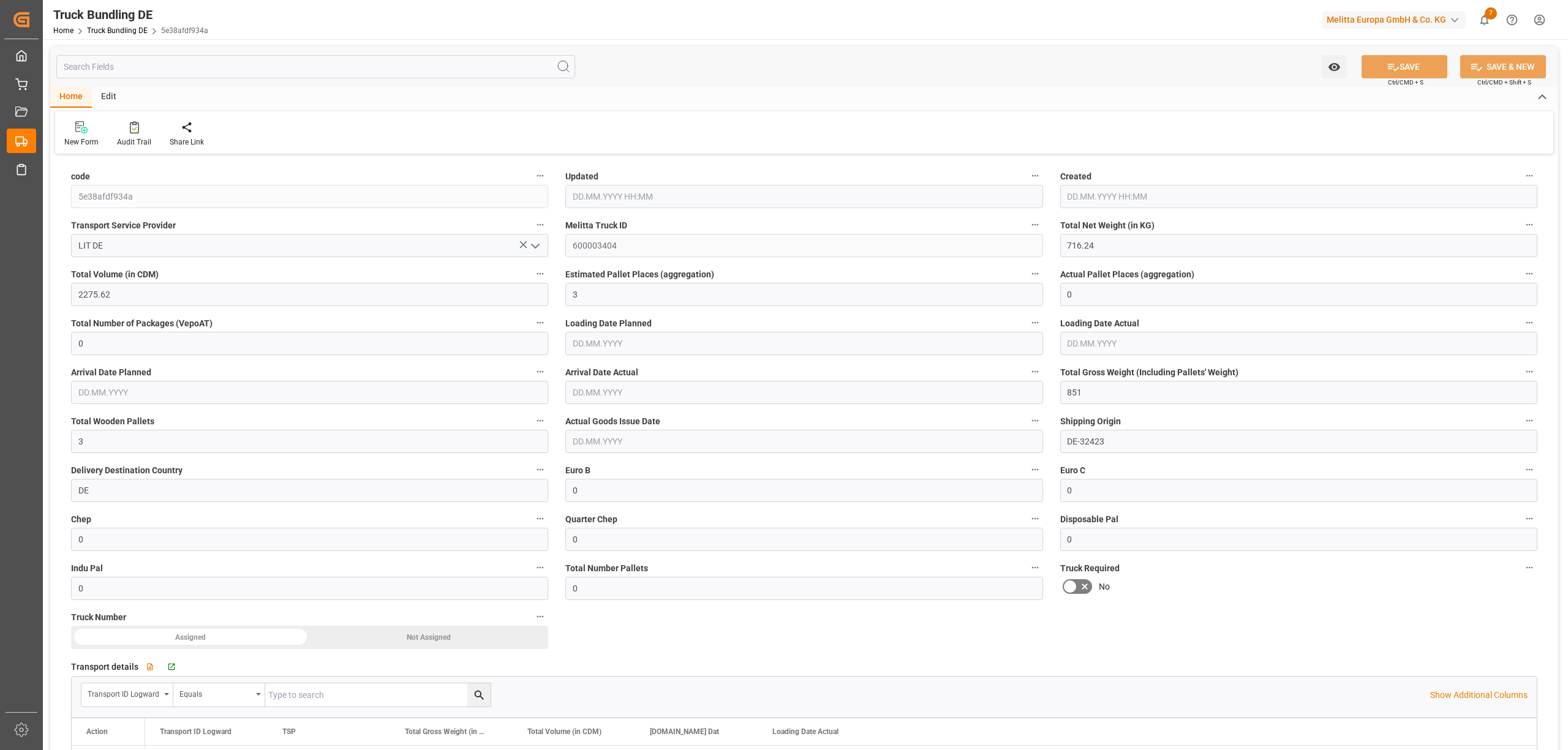
type input "[DATE] 10:38"
type input "[DATE]"
type input "09.10.2025"
